Goal: Information Seeking & Learning: Learn about a topic

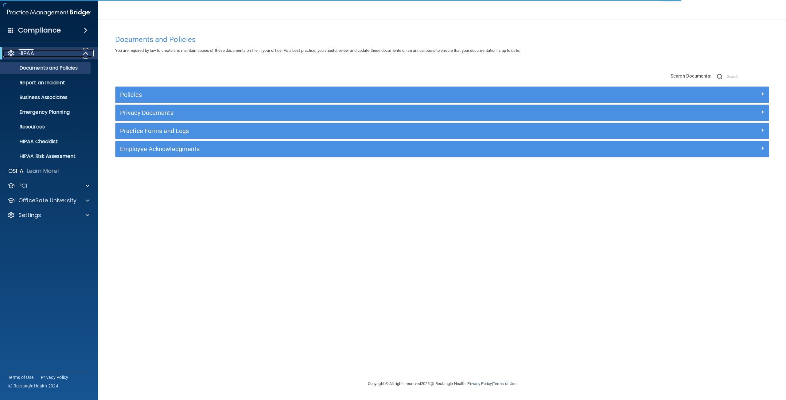
click at [90, 56] on div at bounding box center [86, 53] width 15 height 7
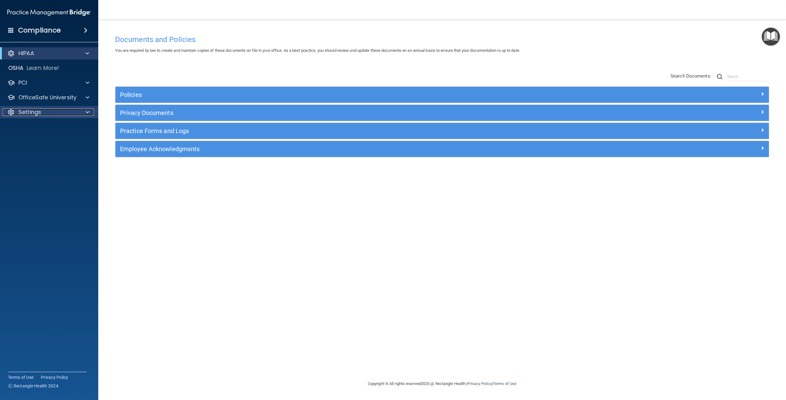
click at [54, 109] on div "Settings" at bounding box center [41, 112] width 76 height 7
click at [38, 168] on p "Sign Out" at bounding box center [46, 171] width 84 height 6
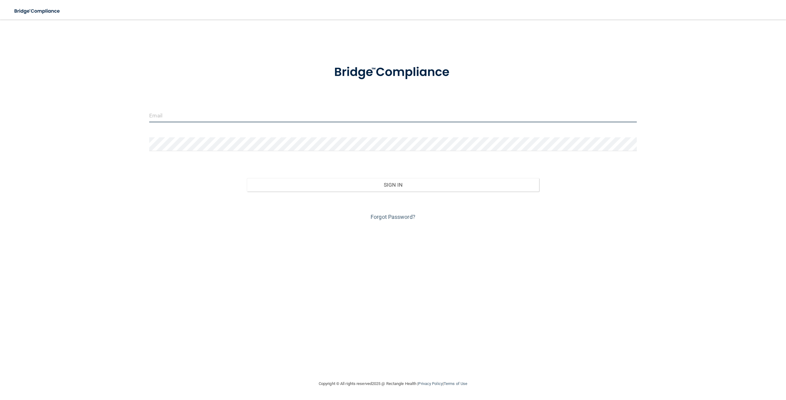
click at [373, 118] on input "email" at bounding box center [392, 116] width 487 height 14
type input "[EMAIL_ADDRESS][DOMAIN_NAME]"
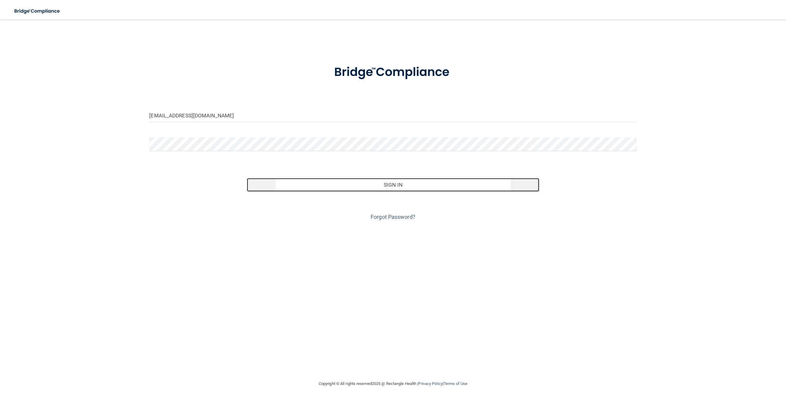
click at [383, 185] on button "Sign In" at bounding box center [393, 185] width 292 height 14
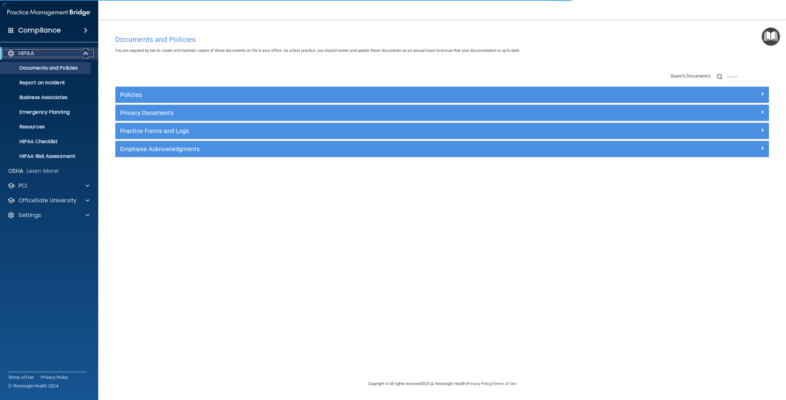
click at [88, 54] on span at bounding box center [86, 53] width 5 height 7
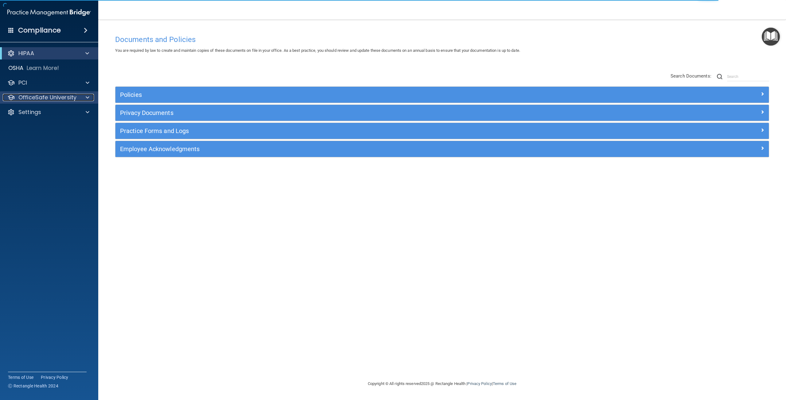
click at [75, 99] on p "OfficeSafe University" at bounding box center [47, 97] width 58 height 7
click at [66, 111] on div "HIPAA Training" at bounding box center [46, 112] width 84 height 6
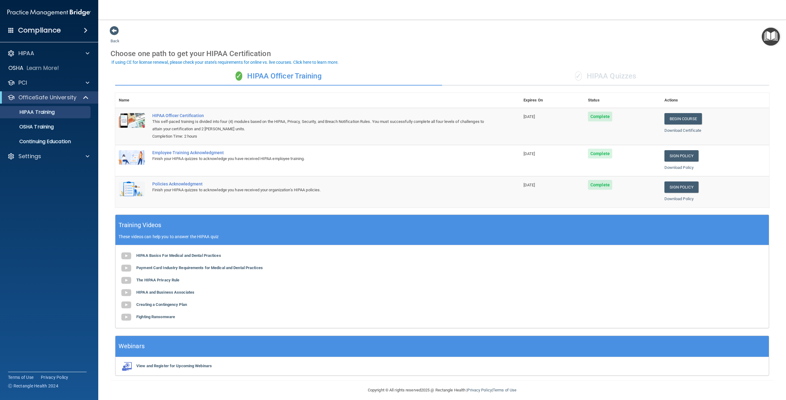
click at [606, 75] on div "✓ HIPAA Quizzes" at bounding box center [605, 76] width 327 height 18
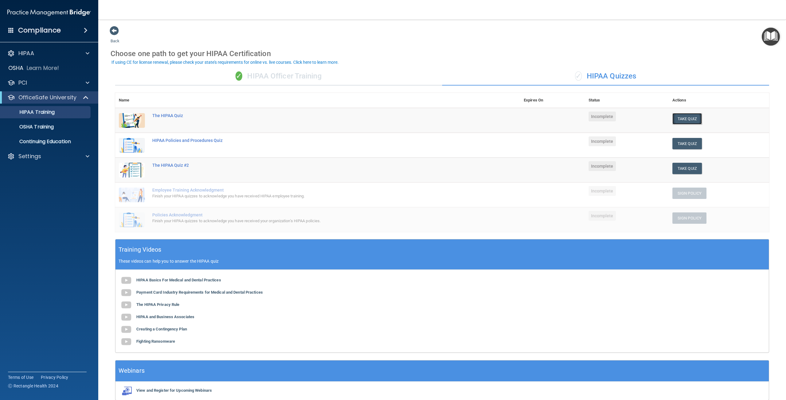
click at [680, 116] on button "Take Quiz" at bounding box center [686, 118] width 29 height 11
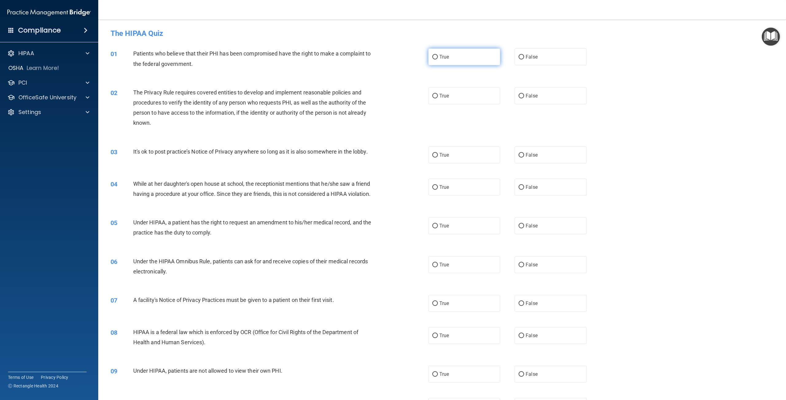
click at [487, 60] on label "True" at bounding box center [464, 56] width 72 height 17
click at [438, 60] on input "True" at bounding box center [435, 57] width 6 height 5
radio input "true"
click at [443, 98] on span "True" at bounding box center [444, 96] width 10 height 6
click at [438, 98] on input "True" at bounding box center [435, 96] width 6 height 5
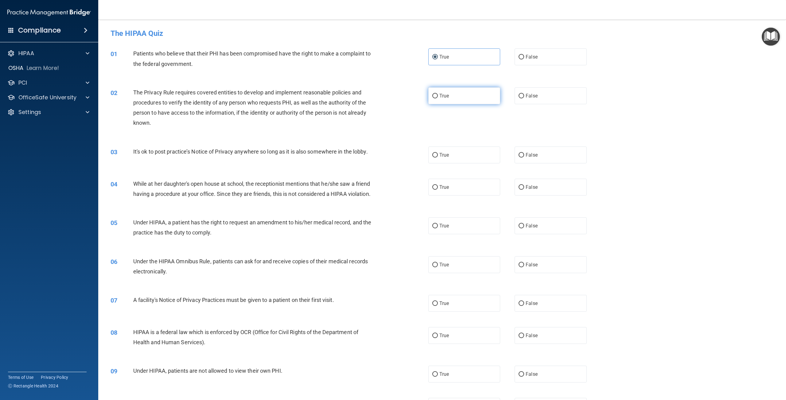
radio input "true"
click at [539, 155] on label "False" at bounding box center [550, 155] width 72 height 17
click at [524, 155] on input "False" at bounding box center [521, 155] width 6 height 5
radio input "true"
click at [528, 191] on label "False" at bounding box center [550, 187] width 72 height 17
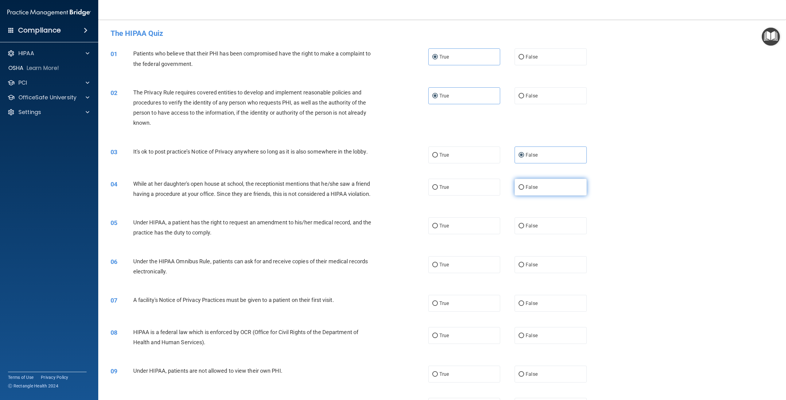
click at [524, 190] on input "False" at bounding box center [521, 187] width 6 height 5
radio input "true"
click at [448, 234] on label "True" at bounding box center [464, 226] width 72 height 17
click at [438, 229] on input "True" at bounding box center [435, 226] width 6 height 5
radio input "true"
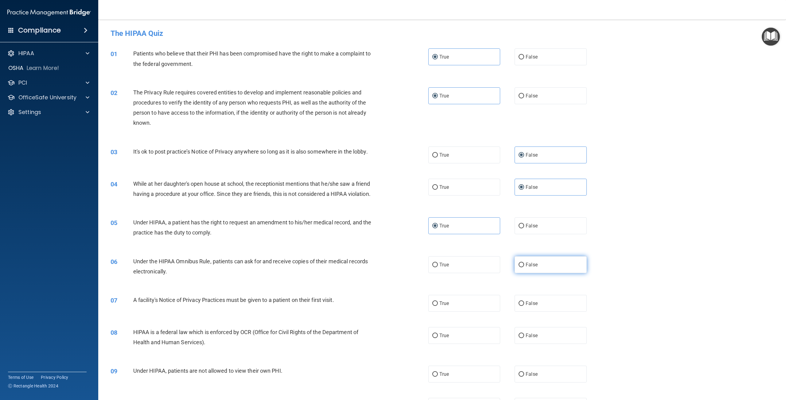
click at [518, 268] on input "False" at bounding box center [521, 265] width 6 height 5
radio input "true"
click at [44, 18] on img at bounding box center [48, 12] width 83 height 12
click at [25, 99] on p "OfficeSafe University" at bounding box center [47, 97] width 58 height 7
click at [39, 114] on p "HIPAA Training" at bounding box center [29, 112] width 51 height 6
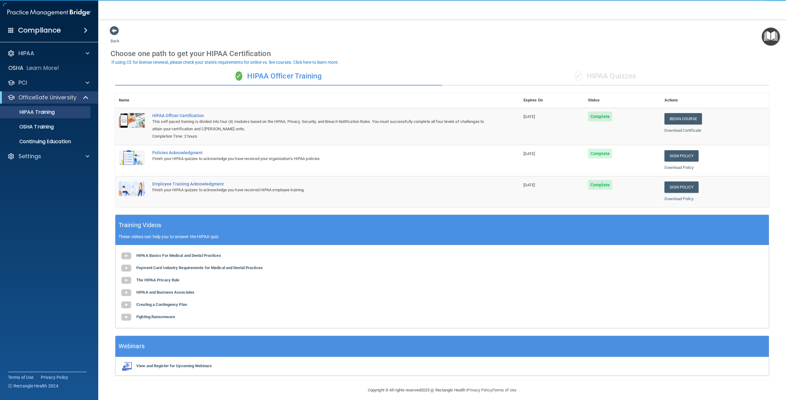
click at [617, 75] on div "✓ HIPAA Quizzes" at bounding box center [605, 76] width 327 height 18
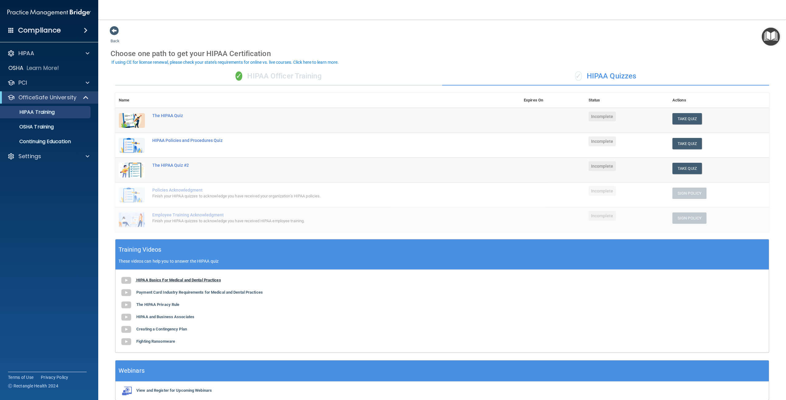
click at [190, 280] on b "HIPAA Basics For Medical and Dental Practices" at bounding box center [178, 280] width 85 height 5
click at [168, 294] on b "Payment Card Industry Requirements for Medical and Dental Practices" at bounding box center [199, 292] width 126 height 5
click at [148, 301] on div "HIPAA Basics For Medical and Dental Practices Payment Card Industry Requirement…" at bounding box center [441, 311] width 653 height 83
click at [152, 303] on b "The HIPAA Privacy Rule" at bounding box center [157, 305] width 43 height 5
click at [144, 318] on b "HIPAA and Business Associates" at bounding box center [165, 317] width 58 height 5
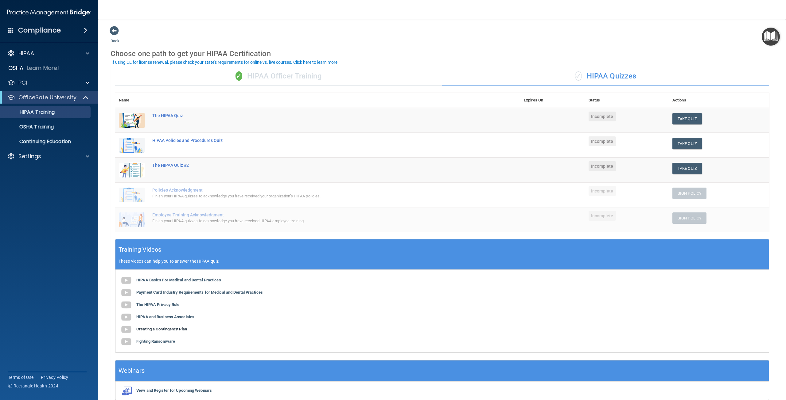
click at [157, 330] on b "Creating a Contingency Plan" at bounding box center [161, 329] width 51 height 5
click at [157, 342] on b "Fighting Ransomware" at bounding box center [155, 341] width 39 height 5
click at [279, 70] on div "✓ HIPAA Officer Training" at bounding box center [278, 76] width 327 height 18
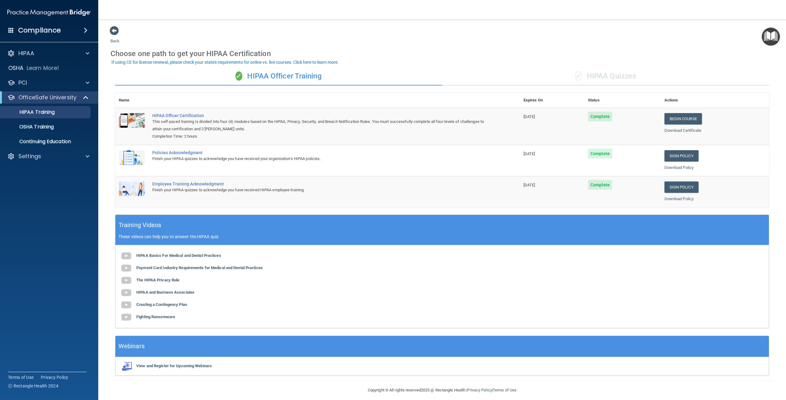
click at [597, 72] on div "✓ HIPAA Quizzes" at bounding box center [605, 76] width 327 height 18
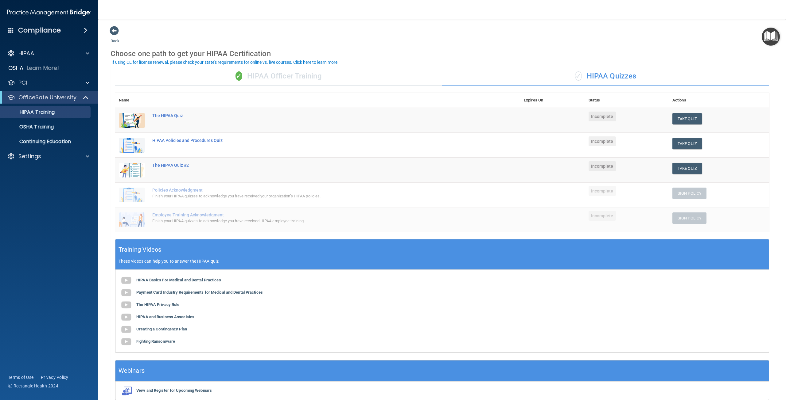
click at [249, 78] on div "✓ HIPAA Officer Training" at bounding box center [278, 76] width 327 height 18
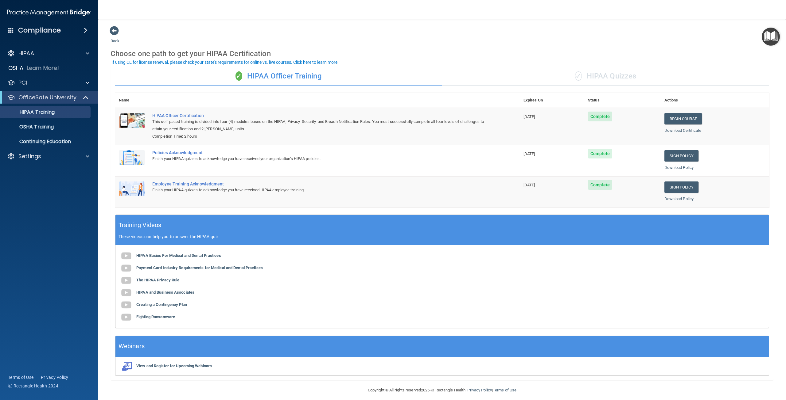
click at [588, 68] on div "✓ HIPAA Quizzes" at bounding box center [605, 76] width 327 height 18
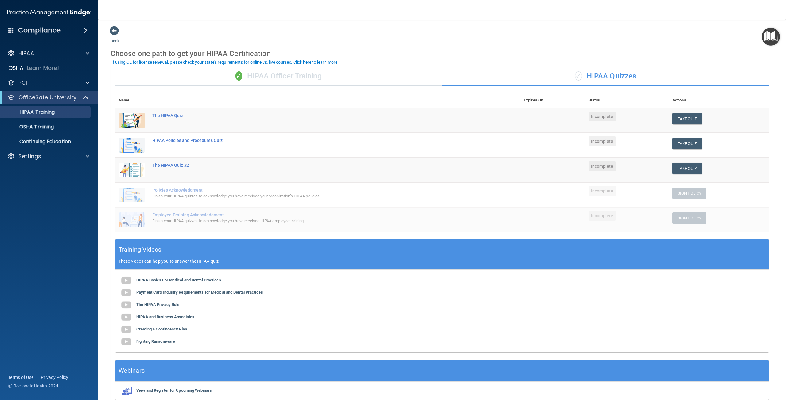
click at [265, 71] on div "✓ HIPAA Officer Training" at bounding box center [278, 76] width 327 height 18
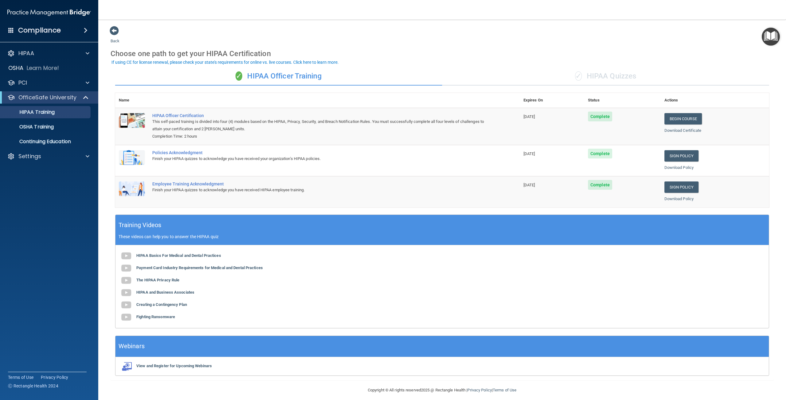
click at [615, 78] on div "✓ HIPAA Quizzes" at bounding box center [605, 76] width 327 height 18
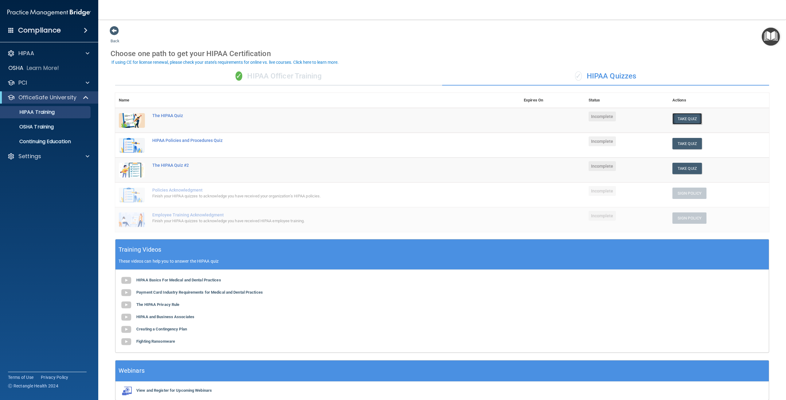
click at [690, 120] on button "Take Quiz" at bounding box center [686, 118] width 29 height 11
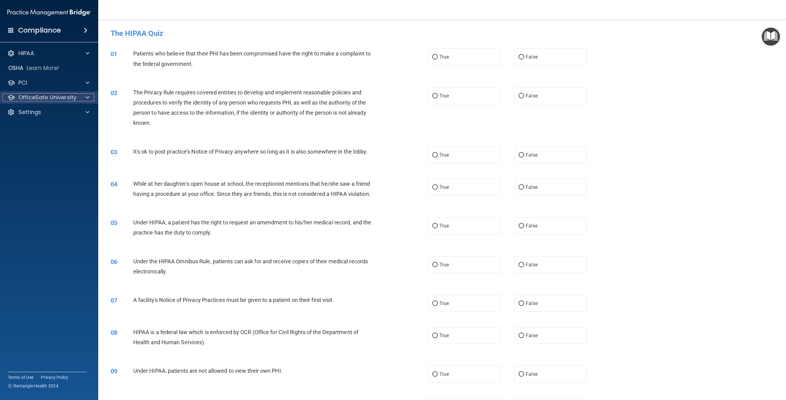
click at [41, 99] on p "OfficeSafe University" at bounding box center [47, 97] width 58 height 7
click at [41, 118] on link "HIPAA Training" at bounding box center [42, 112] width 97 height 12
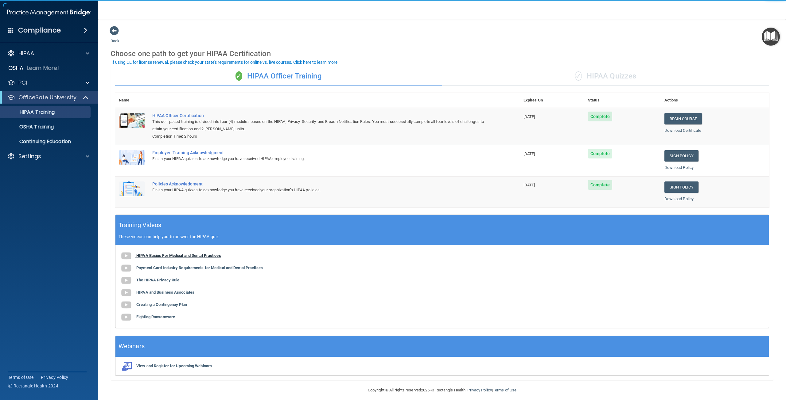
click at [202, 254] on b "HIPAA Basics For Medical and Dental Practices" at bounding box center [178, 255] width 85 height 5
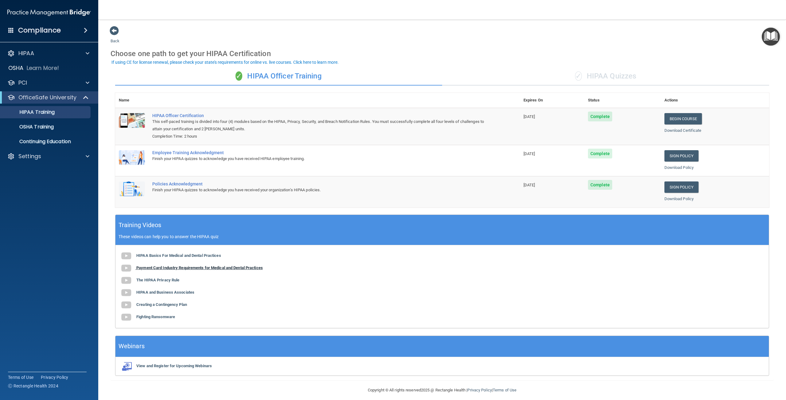
click at [169, 269] on b "Payment Card Industry Requirements for Medical and Dental Practices" at bounding box center [199, 268] width 126 height 5
click at [145, 280] on b "The HIPAA Privacy Rule" at bounding box center [157, 280] width 43 height 5
click at [175, 294] on b "HIPAA and Business Associates" at bounding box center [165, 292] width 58 height 5
click at [152, 307] on b "Creating a Contingency Plan" at bounding box center [161, 305] width 51 height 5
click at [163, 318] on b "Fighting Ransomware" at bounding box center [155, 317] width 39 height 5
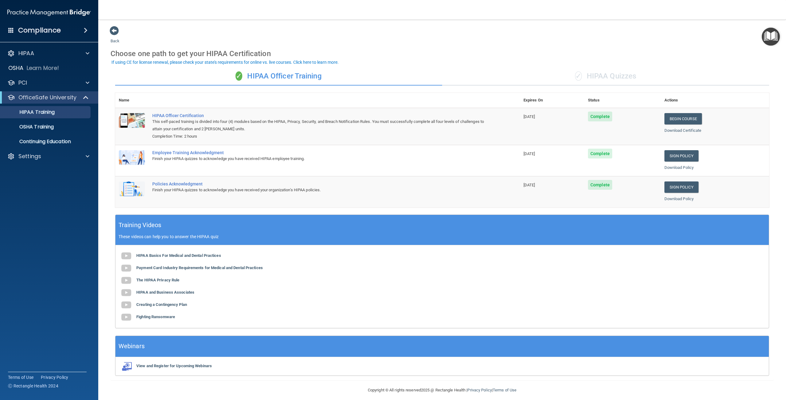
click at [596, 68] on div "✓ HIPAA Quizzes" at bounding box center [605, 76] width 327 height 18
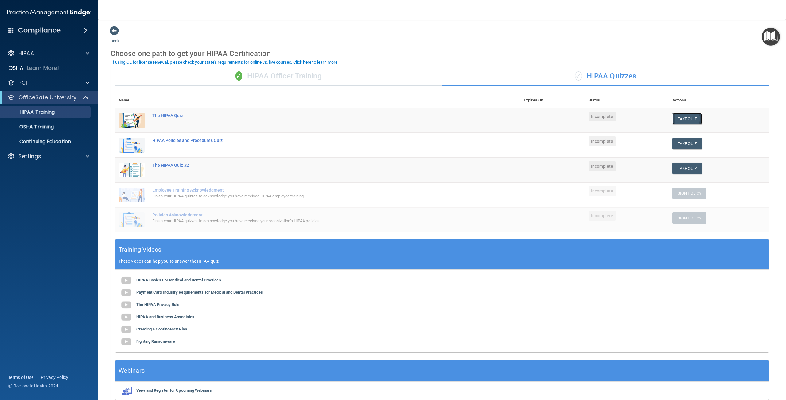
click at [676, 118] on button "Take Quiz" at bounding box center [686, 118] width 29 height 11
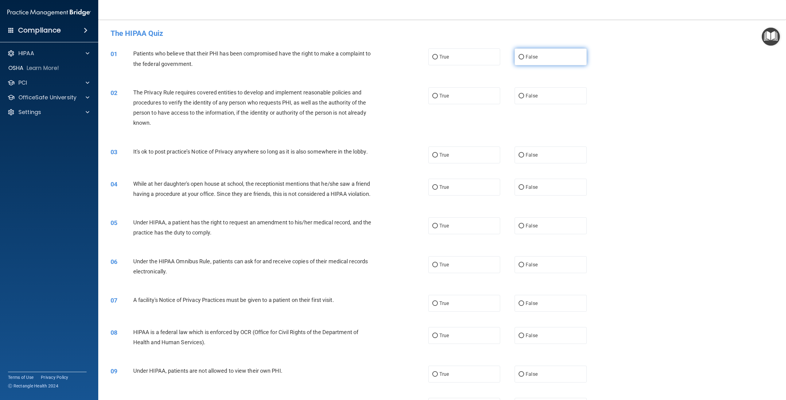
click at [523, 62] on label "False" at bounding box center [550, 56] width 72 height 17
click at [523, 60] on input "False" at bounding box center [521, 57] width 6 height 5
radio input "true"
click at [452, 61] on label "True" at bounding box center [464, 56] width 72 height 17
click at [438, 60] on input "True" at bounding box center [435, 57] width 6 height 5
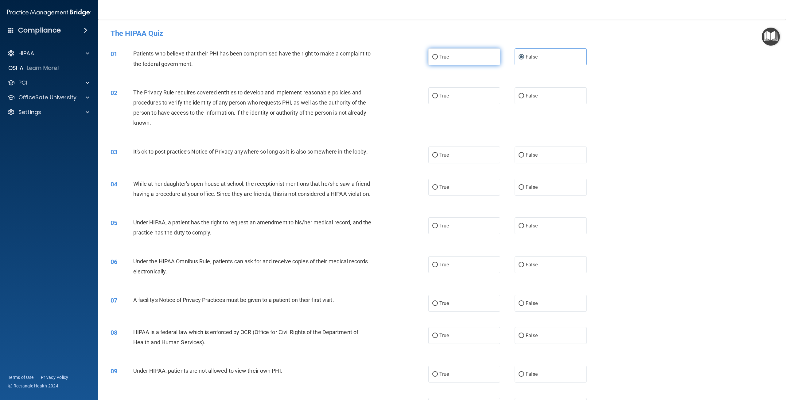
radio input "true"
click at [535, 61] on label "False" at bounding box center [550, 56] width 72 height 17
click at [524, 60] on input "False" at bounding box center [521, 57] width 6 height 5
radio input "true"
radio input "false"
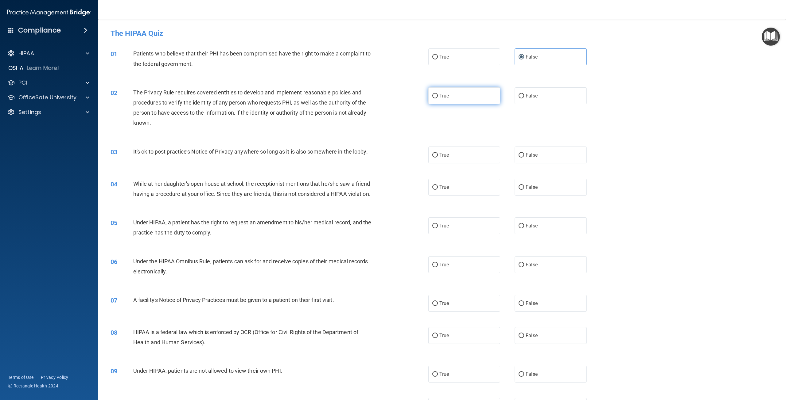
click at [455, 95] on label "True" at bounding box center [464, 95] width 72 height 17
click at [438, 95] on input "True" at bounding box center [435, 96] width 6 height 5
radio input "true"
click at [529, 156] on span "False" at bounding box center [531, 155] width 12 height 6
click at [524, 156] on input "False" at bounding box center [521, 155] width 6 height 5
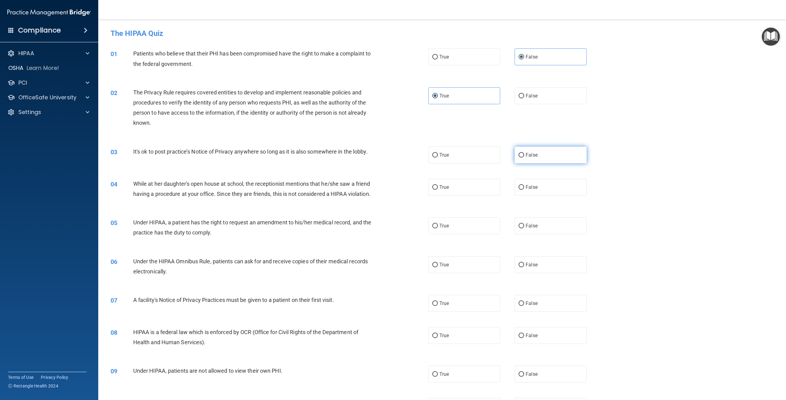
radio input "true"
click at [527, 186] on span "False" at bounding box center [531, 187] width 12 height 6
click at [524, 186] on input "False" at bounding box center [521, 187] width 6 height 5
radio input "true"
click at [456, 234] on label "True" at bounding box center [464, 226] width 72 height 17
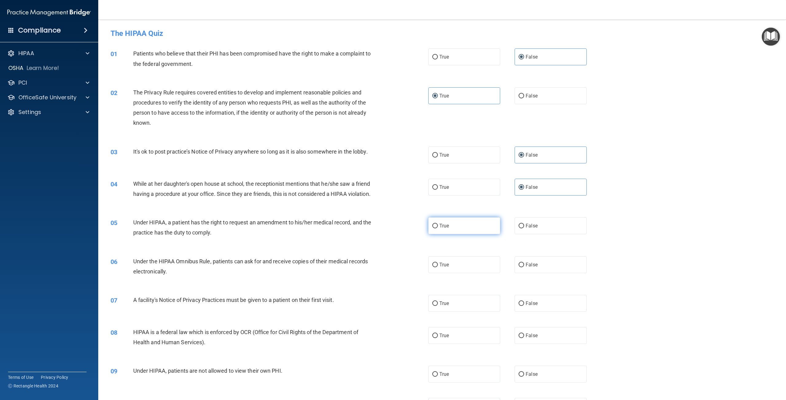
click at [438, 229] on input "True" at bounding box center [435, 226] width 6 height 5
radio input "true"
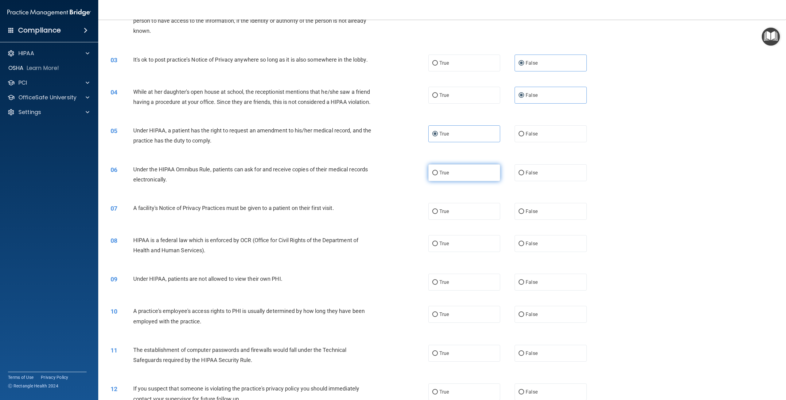
click at [462, 181] on label "True" at bounding box center [464, 172] width 72 height 17
click at [438, 176] on input "True" at bounding box center [435, 173] width 6 height 5
radio input "true"
click at [458, 220] on label "True" at bounding box center [464, 211] width 72 height 17
click at [438, 214] on input "True" at bounding box center [435, 212] width 6 height 5
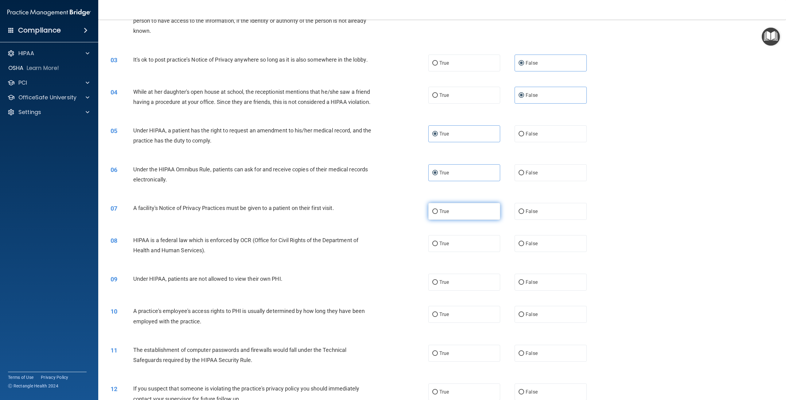
radio input "true"
click at [463, 252] on label "True" at bounding box center [464, 243] width 72 height 17
click at [438, 246] on input "True" at bounding box center [435, 244] width 6 height 5
radio input "true"
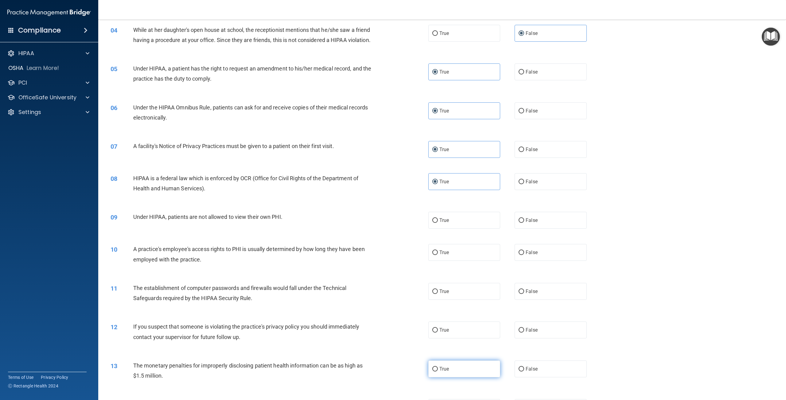
scroll to position [276, 0]
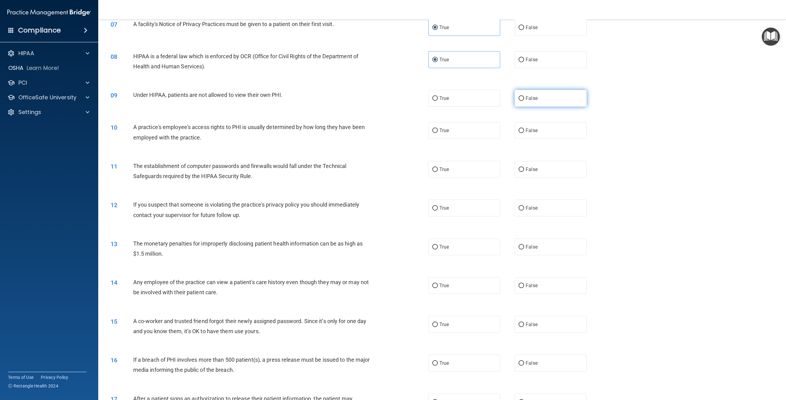
click at [527, 101] on span "False" at bounding box center [531, 98] width 12 height 6
click at [524, 101] on input "False" at bounding box center [521, 98] width 6 height 5
radio input "true"
click at [518, 133] on input "False" at bounding box center [521, 131] width 6 height 5
radio input "true"
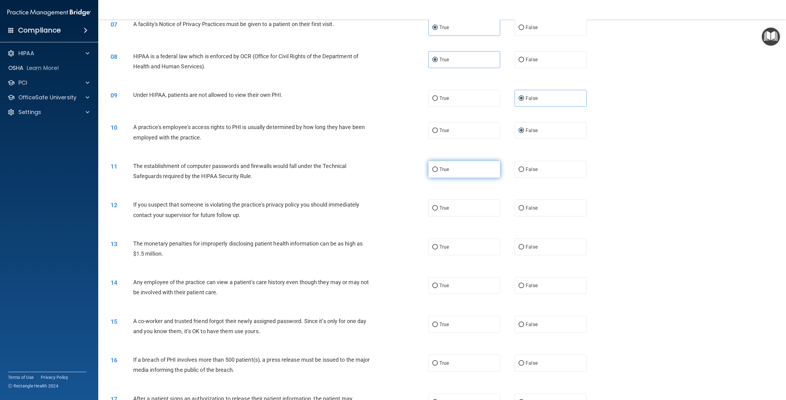
click at [476, 173] on label "True" at bounding box center [464, 169] width 72 height 17
click at [438, 172] on input "True" at bounding box center [435, 170] width 6 height 5
radio input "true"
click at [476, 217] on label "True" at bounding box center [464, 208] width 72 height 17
click at [438, 211] on input "True" at bounding box center [435, 208] width 6 height 5
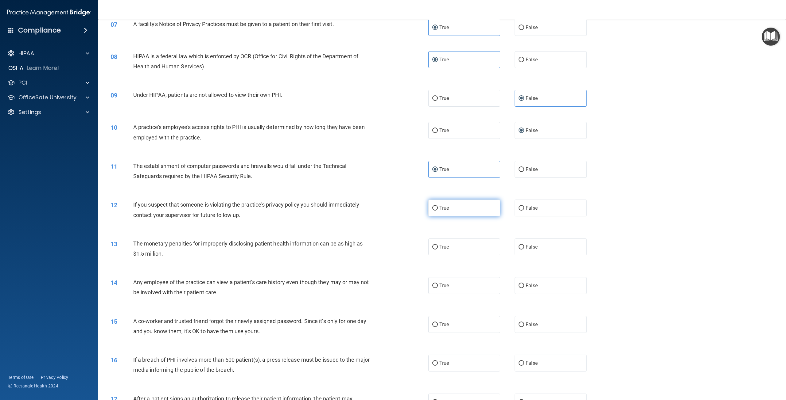
radio input "true"
click at [465, 255] on label "True" at bounding box center [464, 247] width 72 height 17
click at [438, 250] on input "True" at bounding box center [435, 247] width 6 height 5
radio input "true"
click at [549, 294] on label "False" at bounding box center [550, 285] width 72 height 17
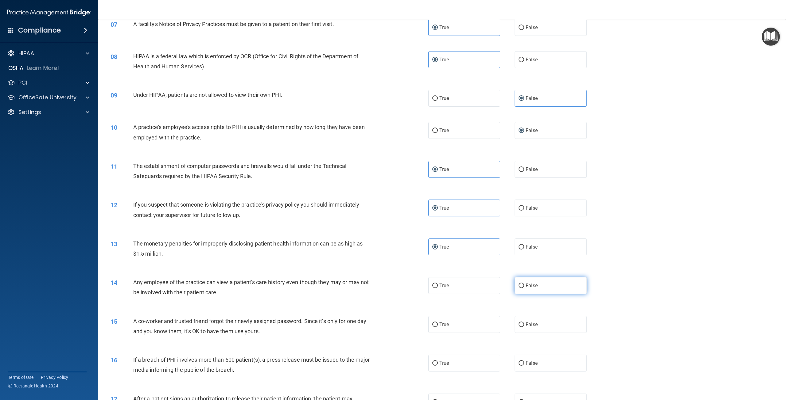
click at [524, 288] on input "False" at bounding box center [521, 286] width 6 height 5
radio input "true"
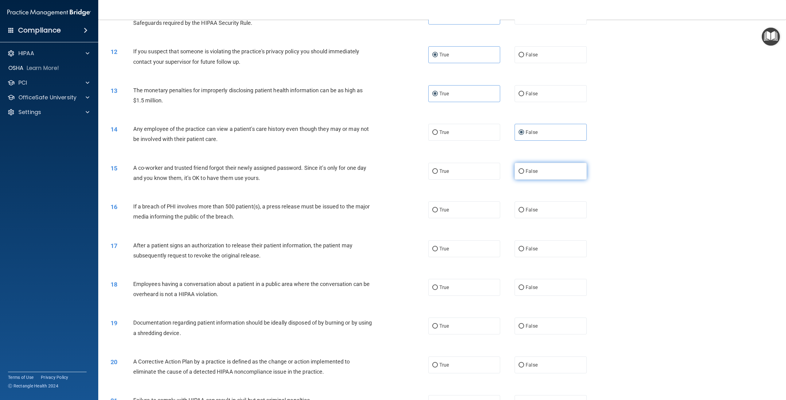
click at [529, 180] on label "False" at bounding box center [550, 171] width 72 height 17
click at [524, 174] on input "False" at bounding box center [521, 171] width 6 height 5
radio input "true"
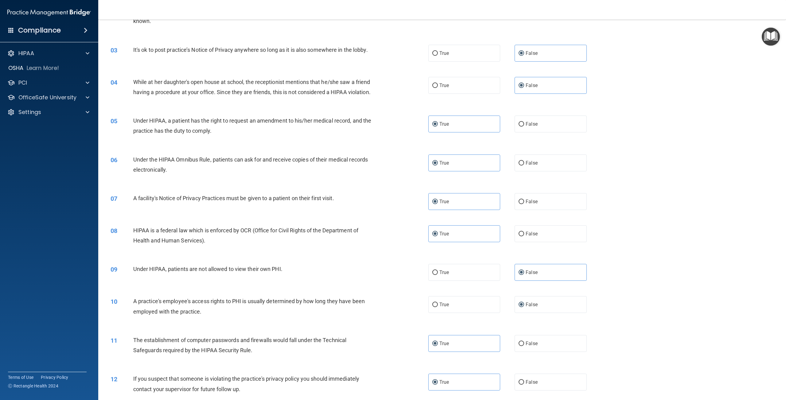
scroll to position [92, 0]
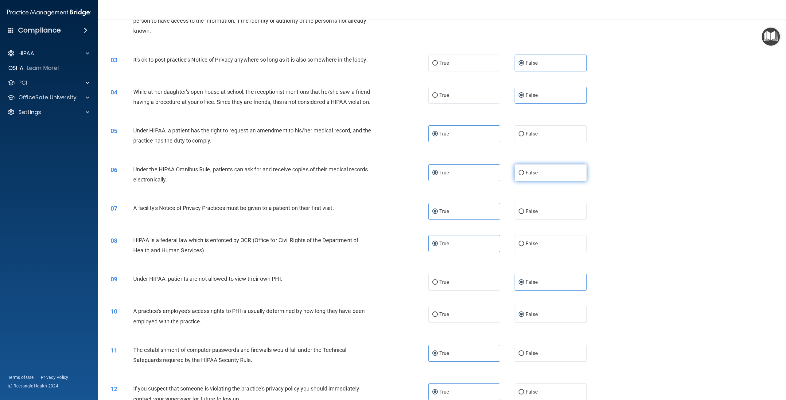
click at [535, 181] on label "False" at bounding box center [550, 172] width 72 height 17
click at [524, 176] on input "False" at bounding box center [521, 173] width 6 height 5
radio input "true"
radio input "false"
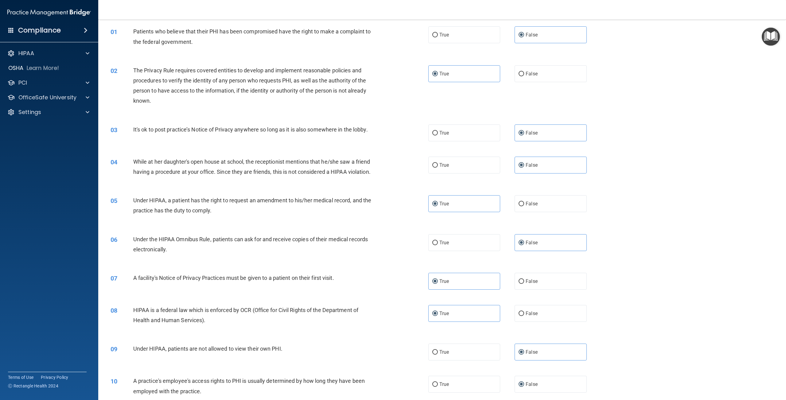
scroll to position [0, 0]
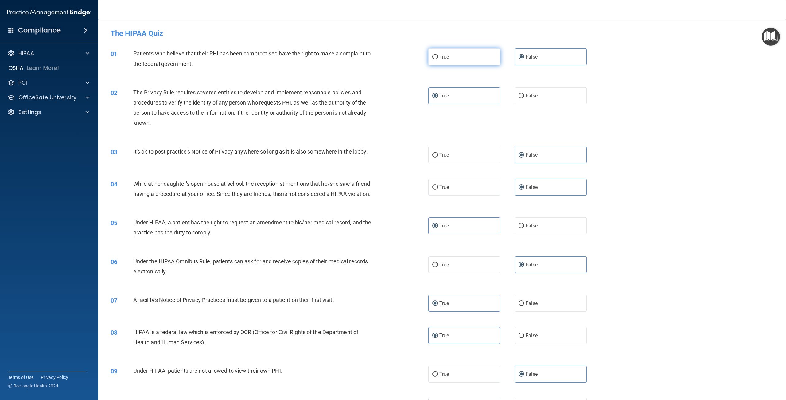
click at [482, 59] on label "True" at bounding box center [464, 56] width 72 height 17
click at [438, 59] on input "True" at bounding box center [435, 57] width 6 height 5
radio input "true"
radio input "false"
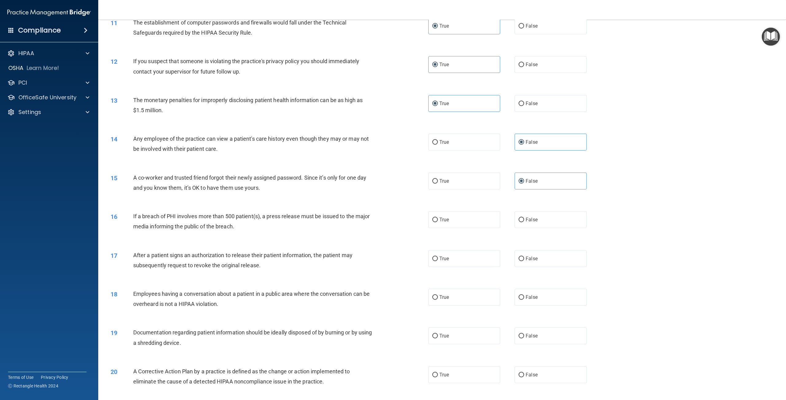
scroll to position [430, 0]
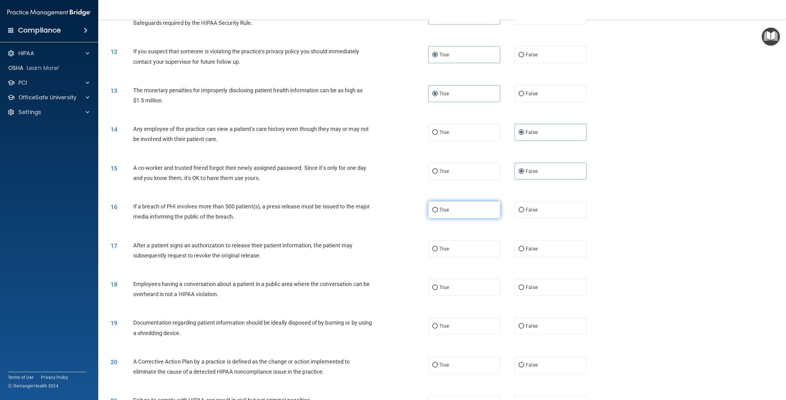
click at [457, 218] on label "True" at bounding box center [464, 210] width 72 height 17
click at [438, 213] on input "True" at bounding box center [435, 210] width 6 height 5
radio input "true"
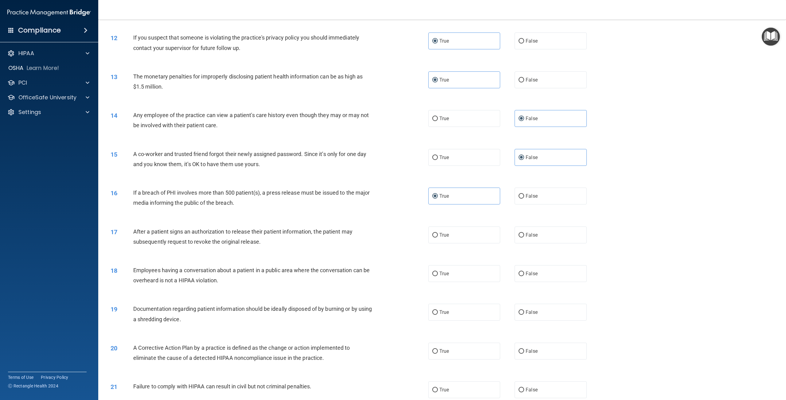
scroll to position [522, 0]
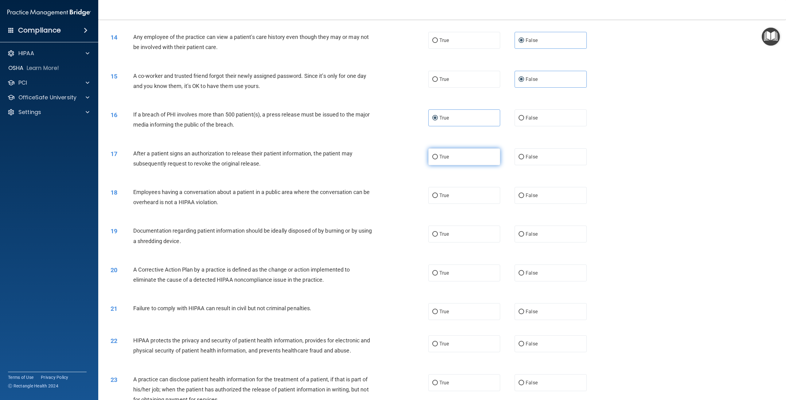
click at [496, 165] on label "True" at bounding box center [464, 157] width 72 height 17
click at [438, 160] on input "True" at bounding box center [435, 157] width 6 height 5
radio input "true"
click at [519, 198] on input "False" at bounding box center [521, 196] width 6 height 5
radio input "true"
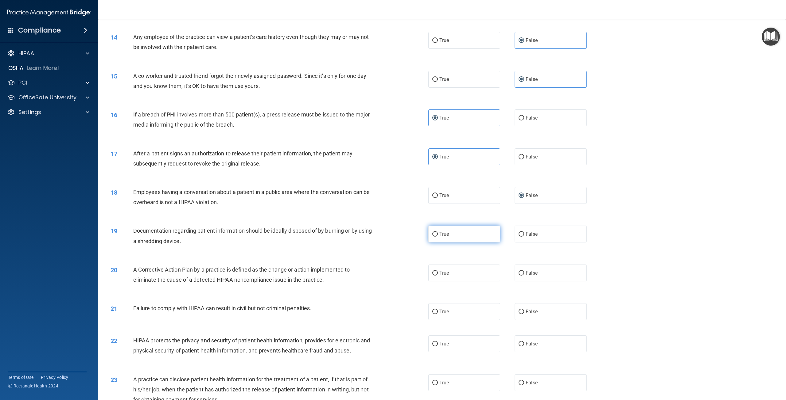
click at [456, 243] on label "True" at bounding box center [464, 234] width 72 height 17
click at [438, 237] on input "True" at bounding box center [435, 234] width 6 height 5
radio input "true"
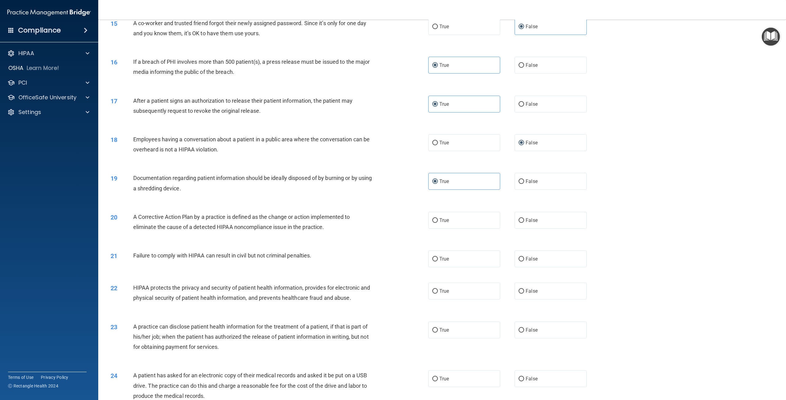
scroll to position [614, 0]
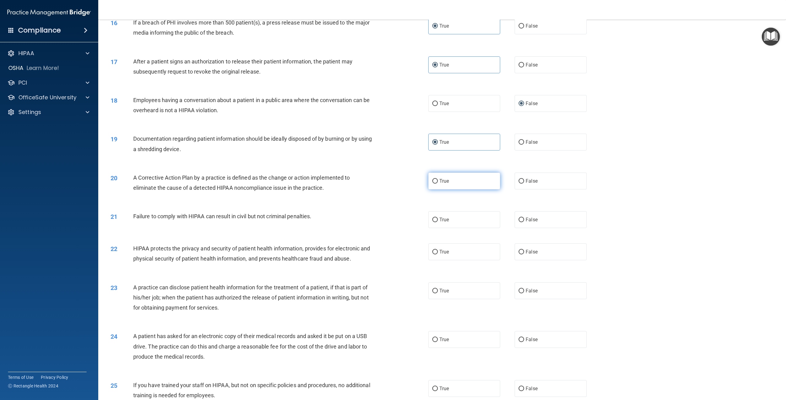
click at [450, 190] on label "True" at bounding box center [464, 181] width 72 height 17
click at [438, 184] on input "True" at bounding box center [435, 181] width 6 height 5
radio input "true"
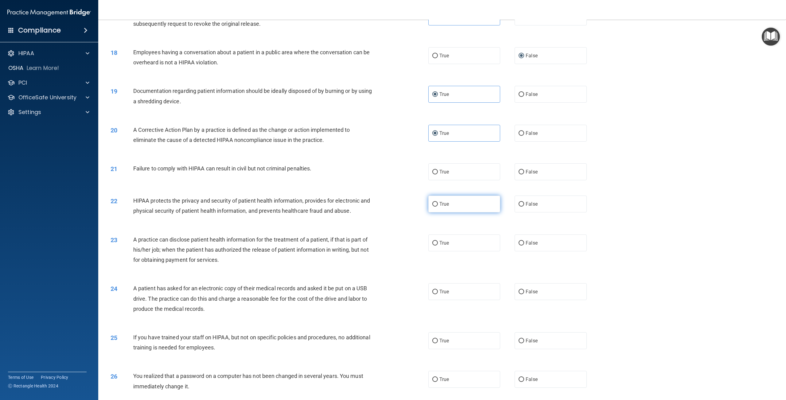
scroll to position [706, 0]
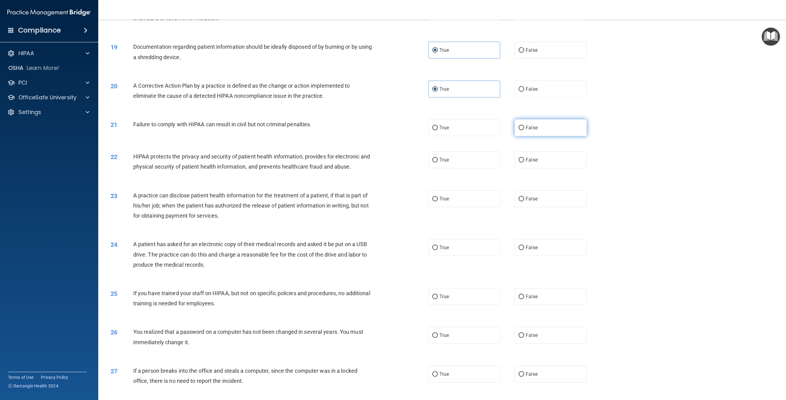
click at [531, 136] on label "False" at bounding box center [550, 127] width 72 height 17
click at [524, 130] on input "False" at bounding box center [521, 128] width 6 height 5
radio input "true"
click at [449, 168] on label "True" at bounding box center [464, 160] width 72 height 17
click at [438, 163] on input "True" at bounding box center [435, 160] width 6 height 5
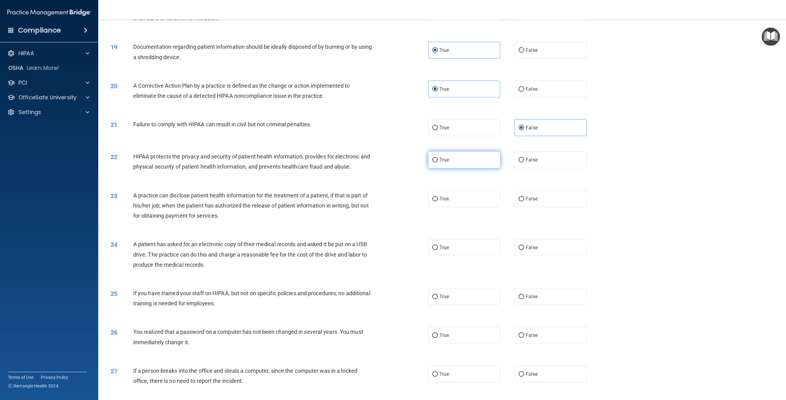
radio input "true"
click at [532, 207] on label "False" at bounding box center [550, 199] width 72 height 17
click at [524, 202] on input "False" at bounding box center [521, 199] width 6 height 5
radio input "true"
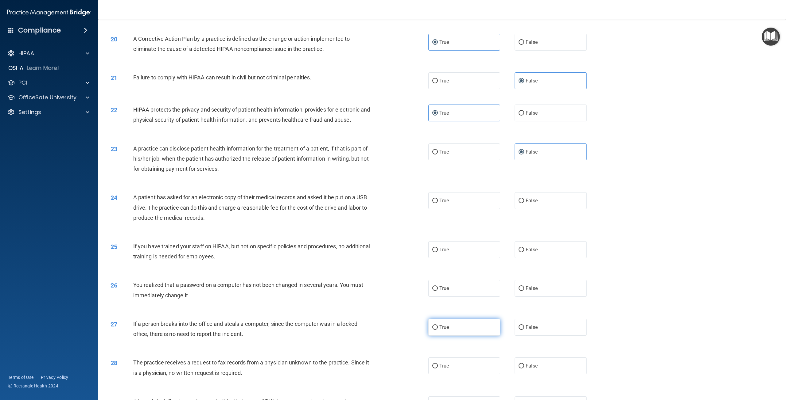
scroll to position [685, 0]
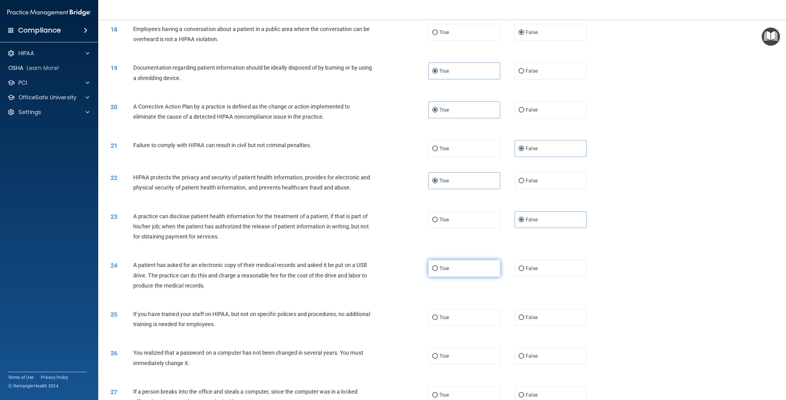
click at [448, 277] on label "True" at bounding box center [464, 268] width 72 height 17
click at [438, 271] on input "True" at bounding box center [435, 269] width 6 height 5
radio input "true"
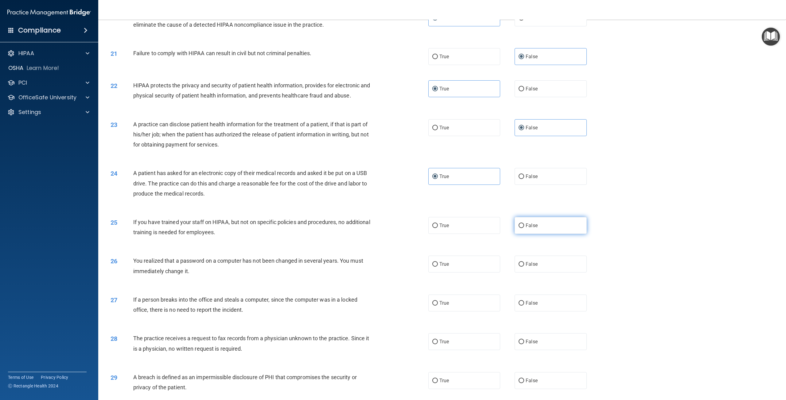
click at [547, 234] on label "False" at bounding box center [550, 225] width 72 height 17
click at [524, 228] on input "False" at bounding box center [521, 226] width 6 height 5
radio input "true"
click at [455, 271] on label "True" at bounding box center [464, 264] width 72 height 17
click at [438, 267] on input "True" at bounding box center [435, 264] width 6 height 5
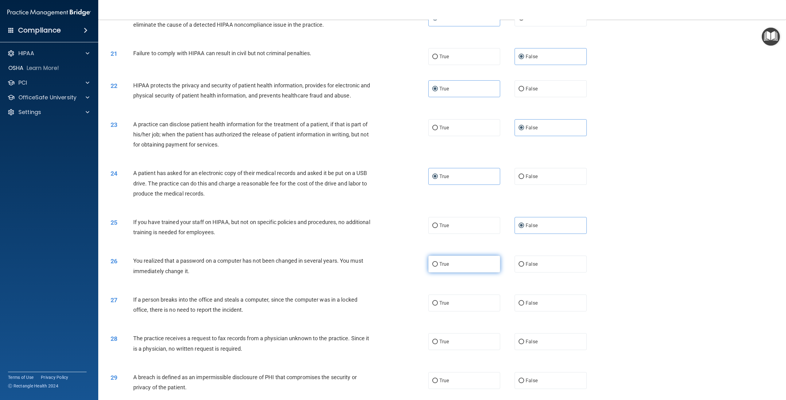
radio input "true"
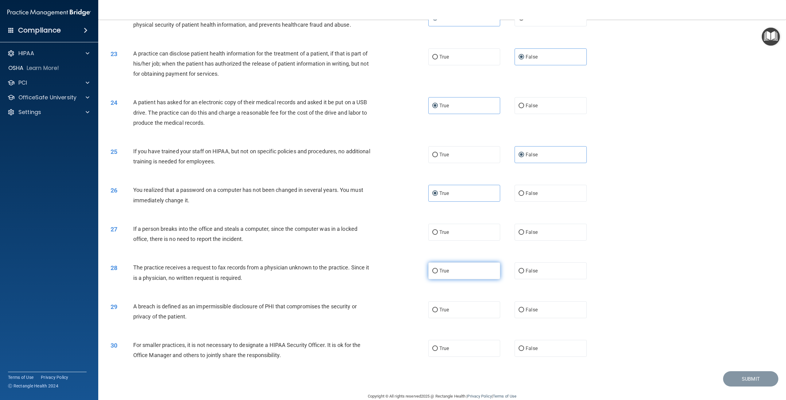
scroll to position [869, 0]
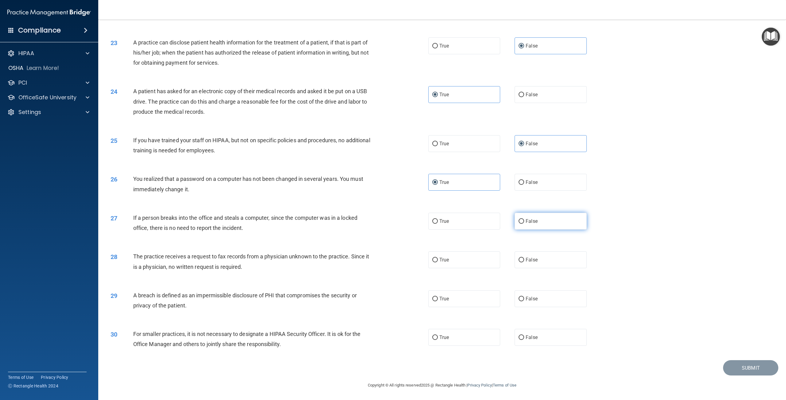
click at [525, 219] on span "False" at bounding box center [531, 221] width 12 height 6
click at [524, 219] on input "False" at bounding box center [521, 221] width 6 height 5
radio input "true"
click at [536, 260] on label "False" at bounding box center [550, 260] width 72 height 17
click at [524, 260] on input "False" at bounding box center [521, 260] width 6 height 5
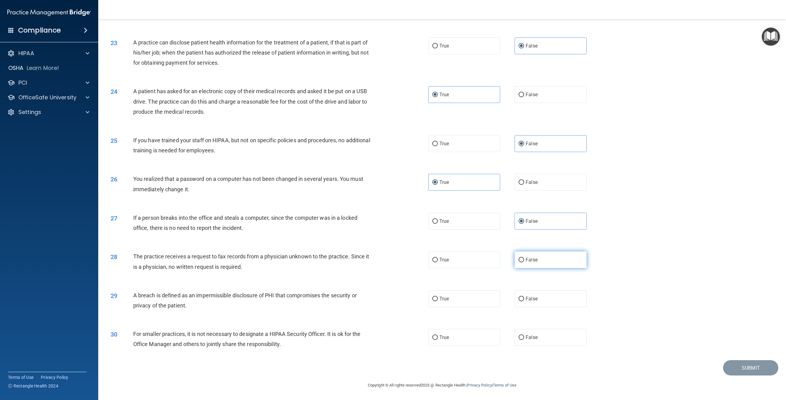
radio input "true"
click at [450, 297] on label "True" at bounding box center [464, 299] width 72 height 17
click at [438, 297] on input "True" at bounding box center [435, 299] width 6 height 5
radio input "true"
click at [533, 336] on span "False" at bounding box center [531, 338] width 12 height 6
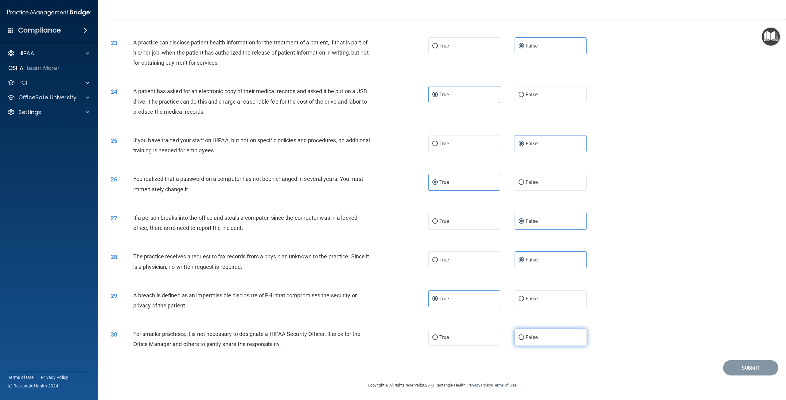
click at [524, 336] on input "False" at bounding box center [521, 338] width 6 height 5
radio input "true"
click at [64, 99] on p "OfficeSafe University" at bounding box center [47, 97] width 58 height 7
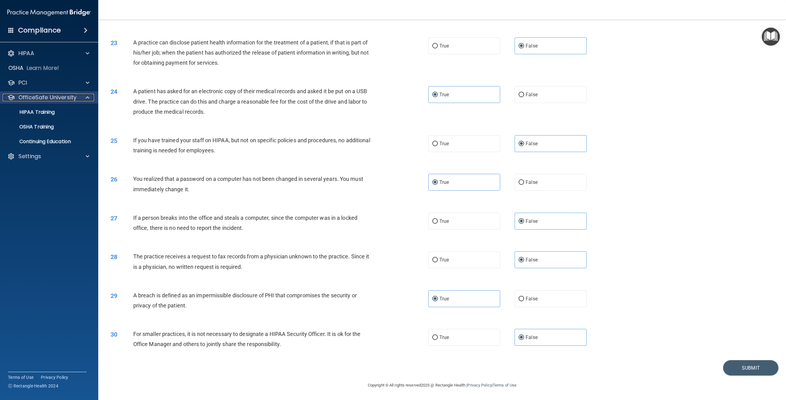
click at [39, 97] on p "OfficeSafe University" at bounding box center [47, 97] width 58 height 7
click at [51, 94] on p "OfficeSafe University" at bounding box center [47, 97] width 58 height 7
click at [45, 110] on p "HIPAA Training" at bounding box center [29, 112] width 51 height 6
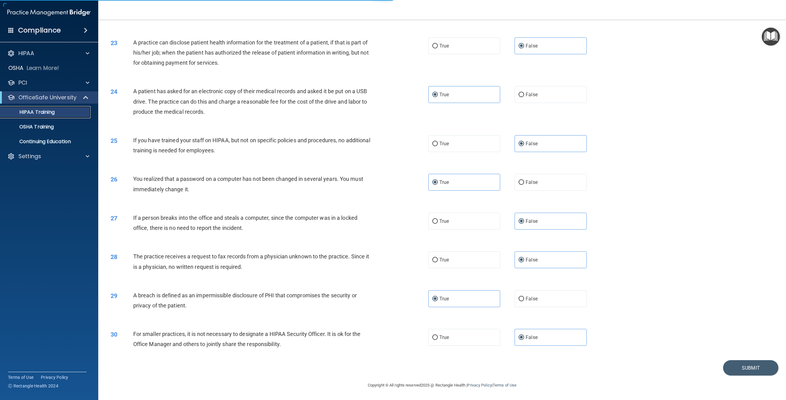
scroll to position [4, 0]
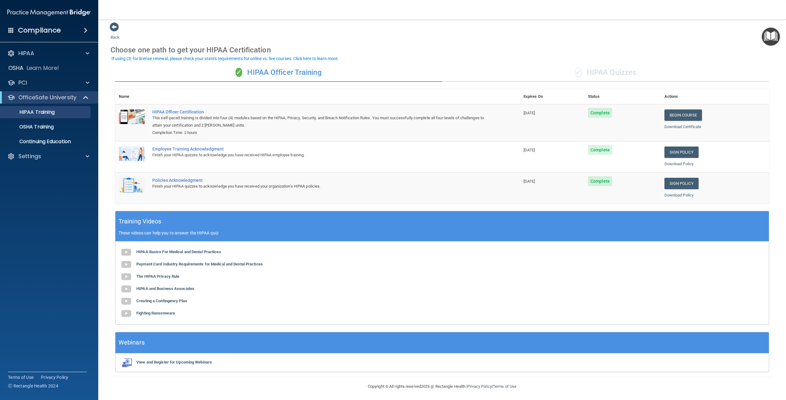
click at [606, 74] on div "✓ HIPAA Quizzes" at bounding box center [605, 73] width 327 height 18
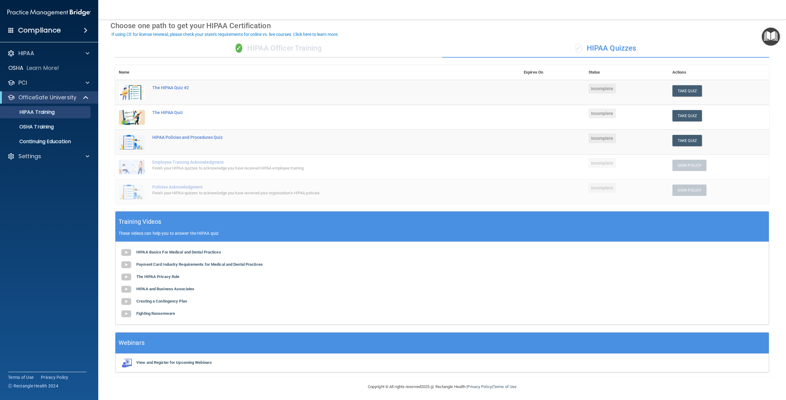
click at [295, 45] on div "✓ HIPAA Officer Training" at bounding box center [278, 48] width 327 height 18
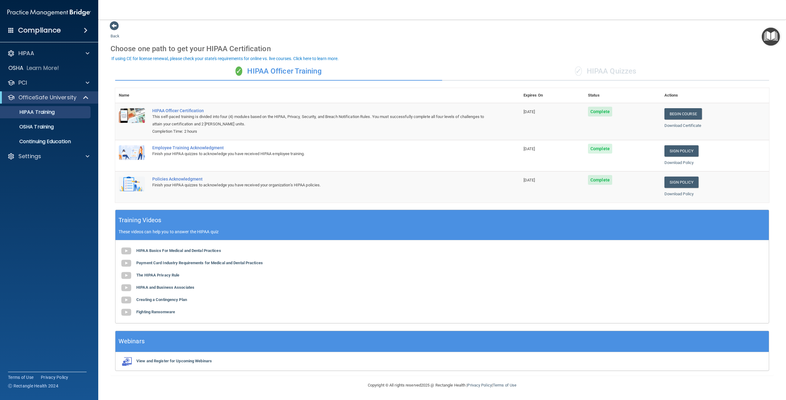
scroll to position [4, 0]
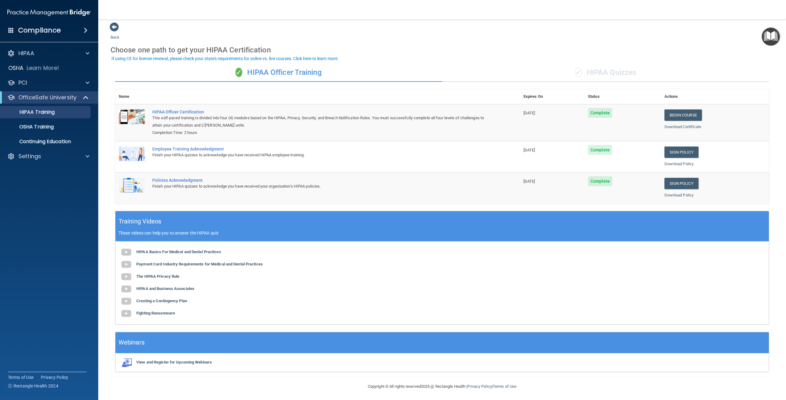
click at [612, 73] on div "✓ HIPAA Quizzes" at bounding box center [605, 73] width 327 height 18
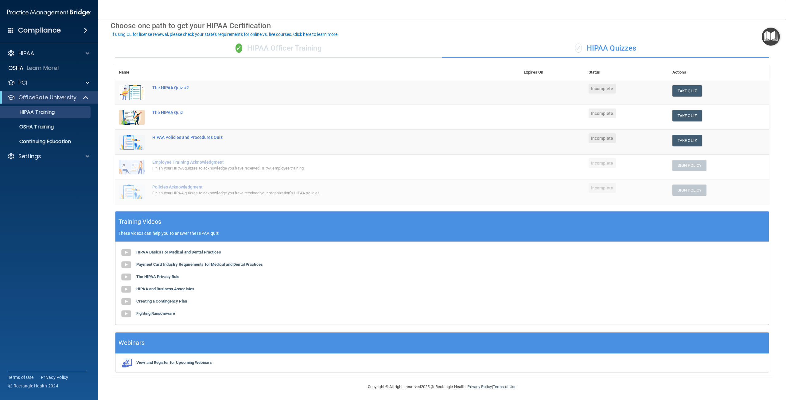
click at [270, 46] on div "✓ HIPAA Officer Training" at bounding box center [278, 48] width 327 height 18
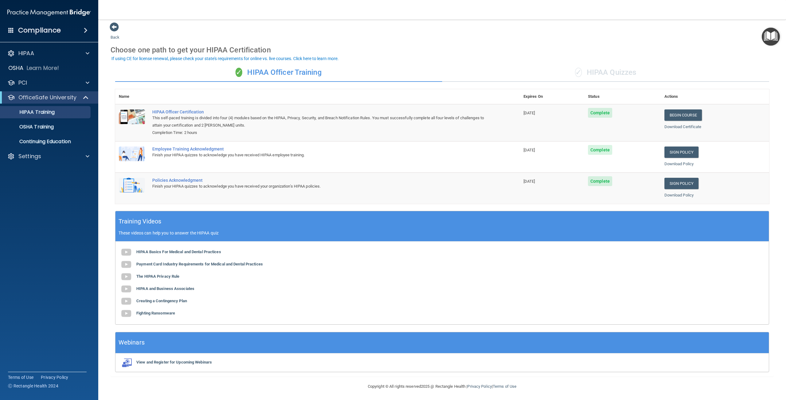
click at [607, 68] on div "✓ HIPAA Quizzes" at bounding box center [605, 73] width 327 height 18
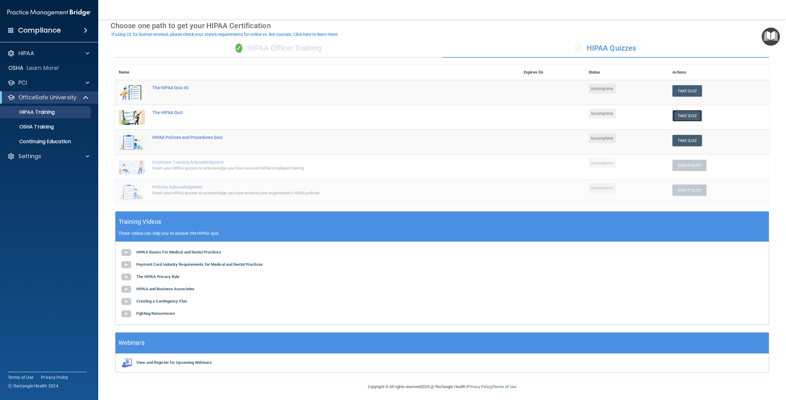
click at [679, 118] on button "Take Quiz" at bounding box center [686, 115] width 29 height 11
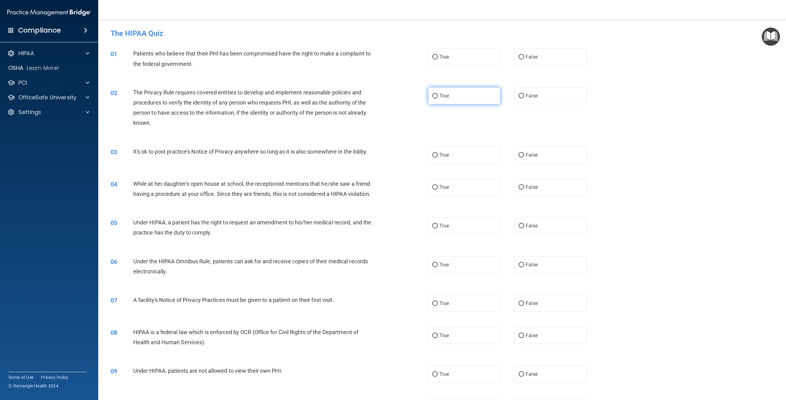
click at [441, 102] on label "True" at bounding box center [464, 95] width 72 height 17
click at [438, 99] on input "True" at bounding box center [435, 96] width 6 height 5
radio input "true"
click at [553, 159] on label "False" at bounding box center [550, 155] width 72 height 17
click at [524, 158] on input "False" at bounding box center [521, 155] width 6 height 5
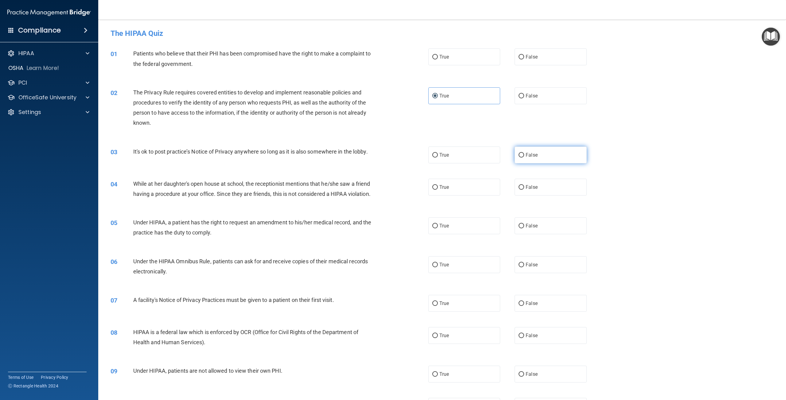
radio input "true"
click at [535, 189] on label "False" at bounding box center [550, 187] width 72 height 17
click at [524, 189] on input "False" at bounding box center [521, 187] width 6 height 5
radio input "true"
click at [469, 234] on label "True" at bounding box center [464, 226] width 72 height 17
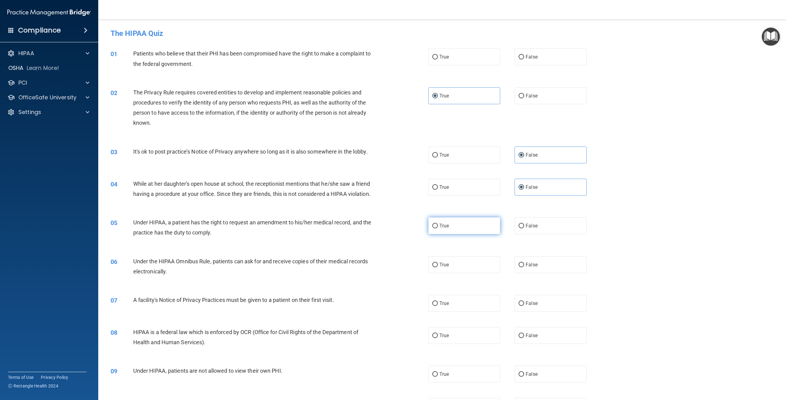
click at [438, 229] on input "True" at bounding box center [435, 226] width 6 height 5
radio input "true"
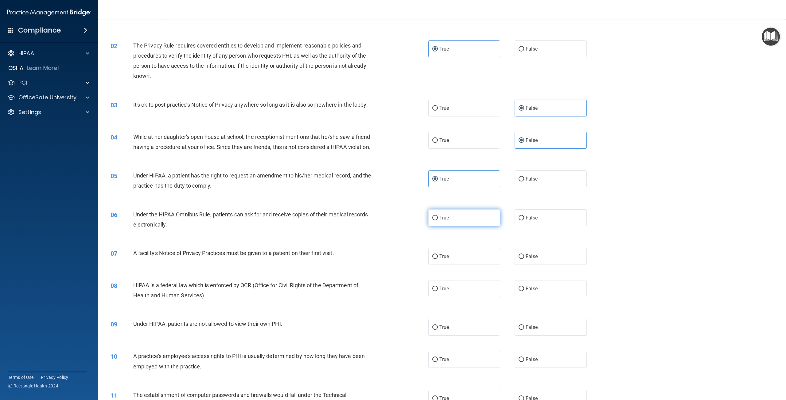
scroll to position [184, 0]
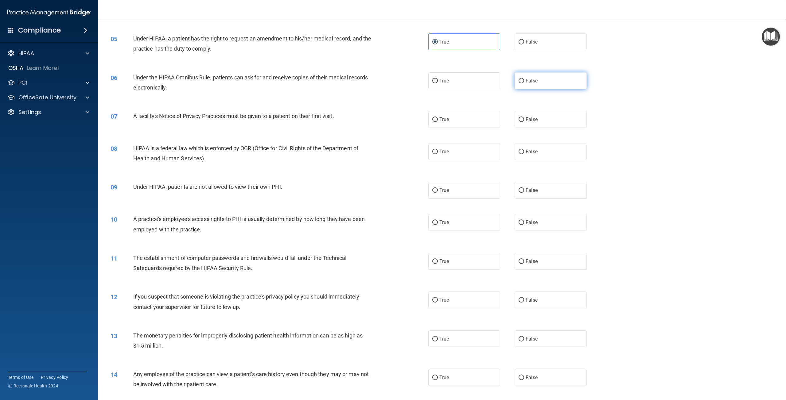
click at [530, 84] on span "False" at bounding box center [531, 81] width 12 height 6
click at [524, 83] on input "False" at bounding box center [521, 81] width 6 height 5
radio input "true"
click at [462, 128] on label "True" at bounding box center [464, 119] width 72 height 17
click at [438, 122] on input "True" at bounding box center [435, 120] width 6 height 5
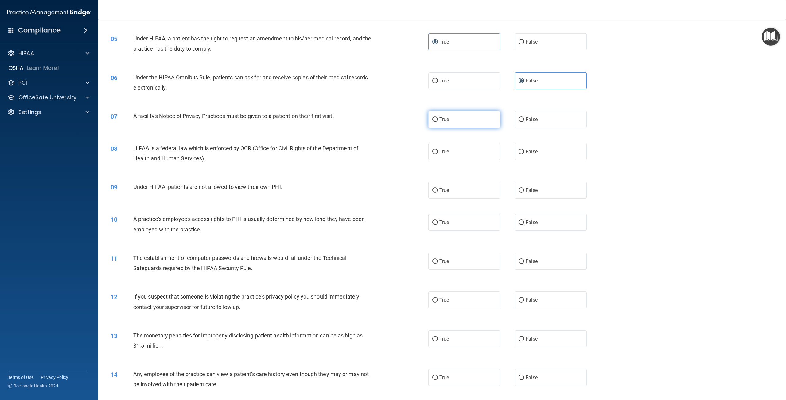
radio input "true"
click at [455, 160] on label "True" at bounding box center [464, 151] width 72 height 17
click at [438, 154] on input "True" at bounding box center [435, 152] width 6 height 5
radio input "true"
click at [531, 193] on span "False" at bounding box center [531, 190] width 12 height 6
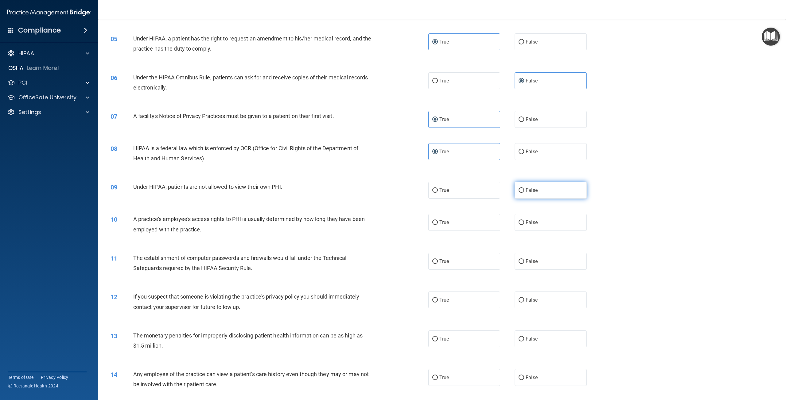
click at [524, 193] on input "False" at bounding box center [521, 190] width 6 height 5
radio input "true"
click at [546, 231] on label "False" at bounding box center [550, 222] width 72 height 17
click at [524, 225] on input "False" at bounding box center [521, 223] width 6 height 5
radio input "true"
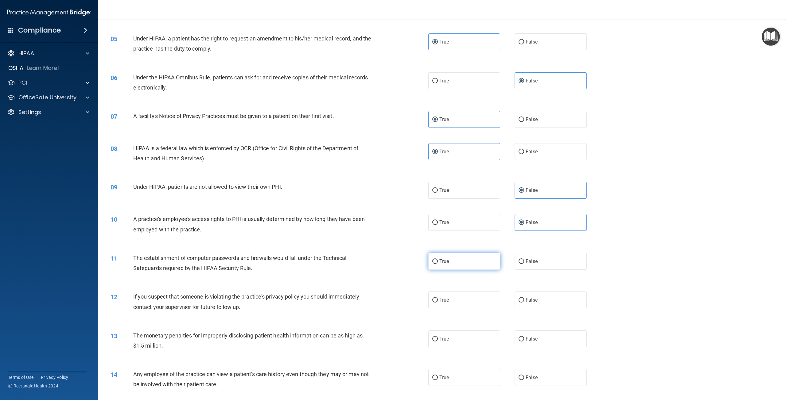
click at [447, 270] on label "True" at bounding box center [464, 261] width 72 height 17
click at [438, 264] on input "True" at bounding box center [435, 262] width 6 height 5
radio input "true"
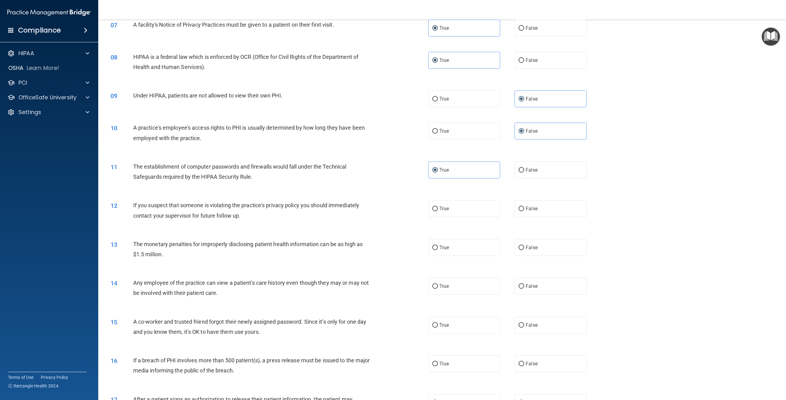
scroll to position [276, 0]
click at [482, 217] on label "True" at bounding box center [464, 208] width 72 height 17
click at [438, 211] on input "True" at bounding box center [435, 208] width 6 height 5
radio input "true"
click at [469, 256] on label "True" at bounding box center [464, 247] width 72 height 17
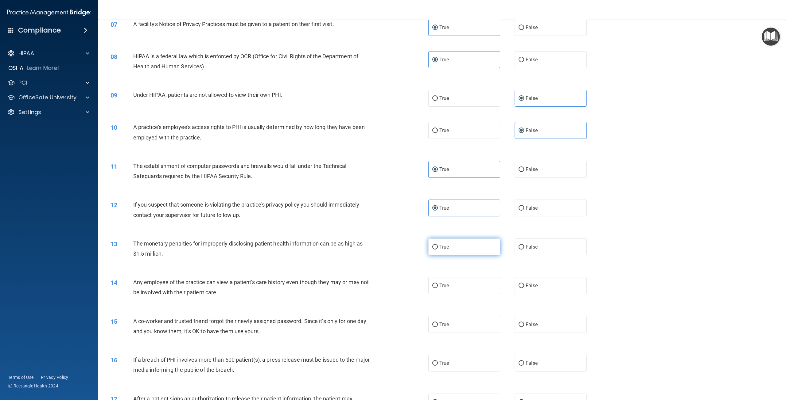
click at [438, 250] on input "True" at bounding box center [435, 247] width 6 height 5
radio input "true"
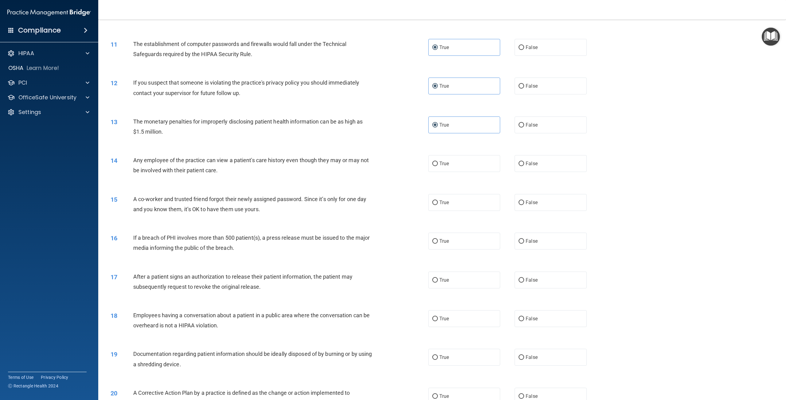
scroll to position [399, 0]
click at [525, 166] on span "False" at bounding box center [531, 163] width 12 height 6
click at [524, 166] on input "False" at bounding box center [521, 163] width 6 height 5
radio input "true"
click at [539, 211] on label "False" at bounding box center [550, 202] width 72 height 17
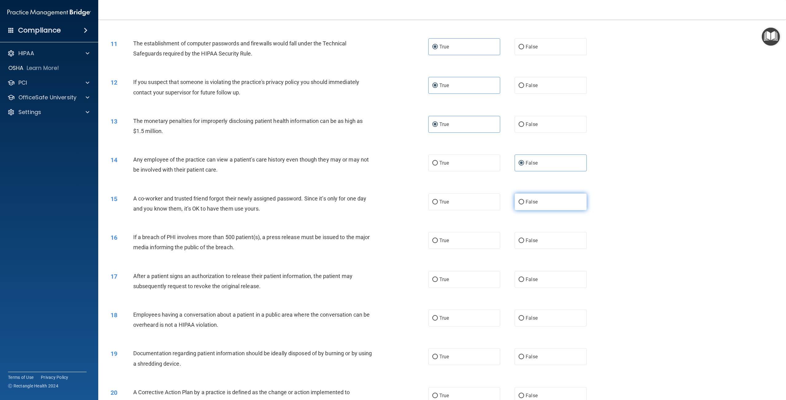
click at [524, 205] on input "False" at bounding box center [521, 202] width 6 height 5
radio input "true"
click at [476, 245] on label "True" at bounding box center [464, 240] width 72 height 17
click at [438, 243] on input "True" at bounding box center [435, 241] width 6 height 5
radio input "true"
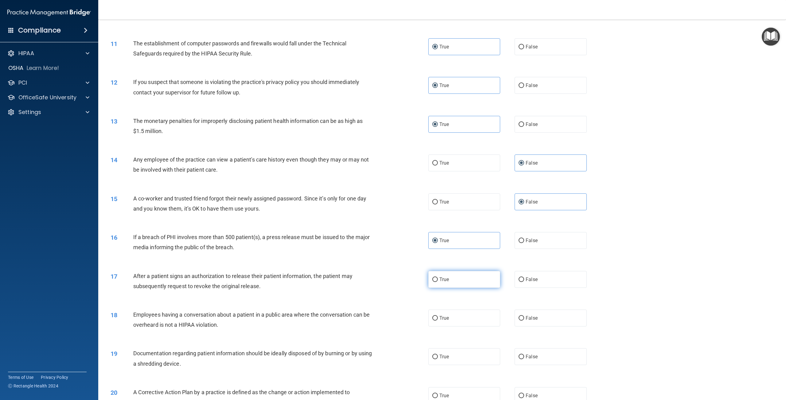
click at [459, 288] on label "True" at bounding box center [464, 279] width 72 height 17
click at [438, 282] on input "True" at bounding box center [435, 280] width 6 height 5
radio input "true"
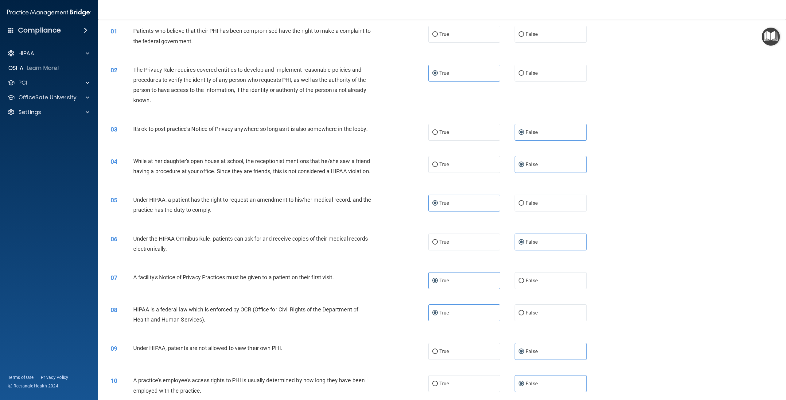
scroll to position [0, 0]
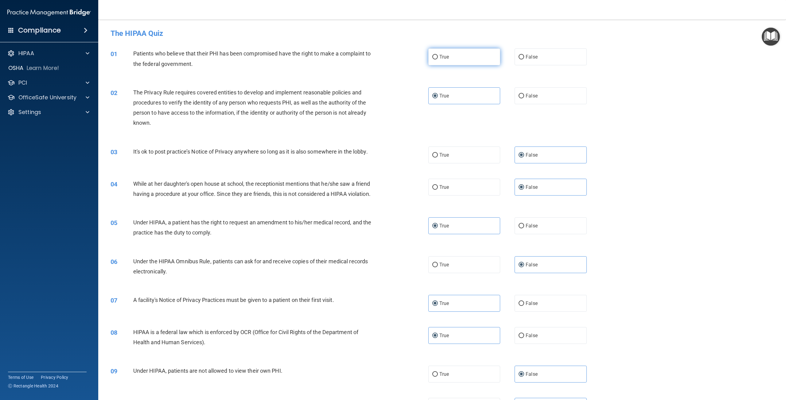
click at [460, 54] on label "True" at bounding box center [464, 56] width 72 height 17
click at [438, 55] on input "True" at bounding box center [435, 57] width 6 height 5
radio input "true"
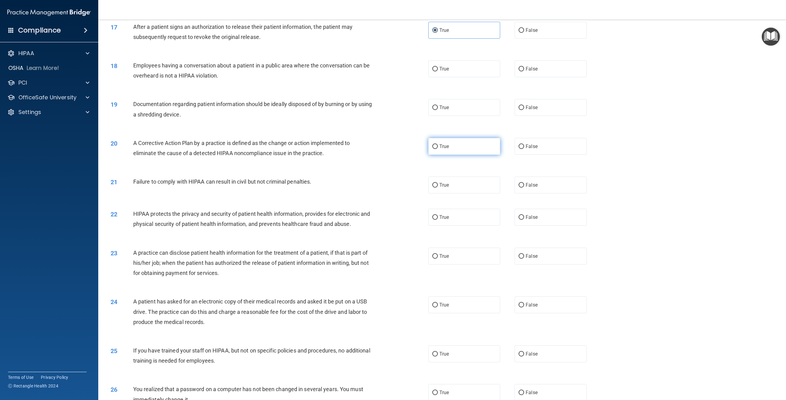
scroll to position [614, 0]
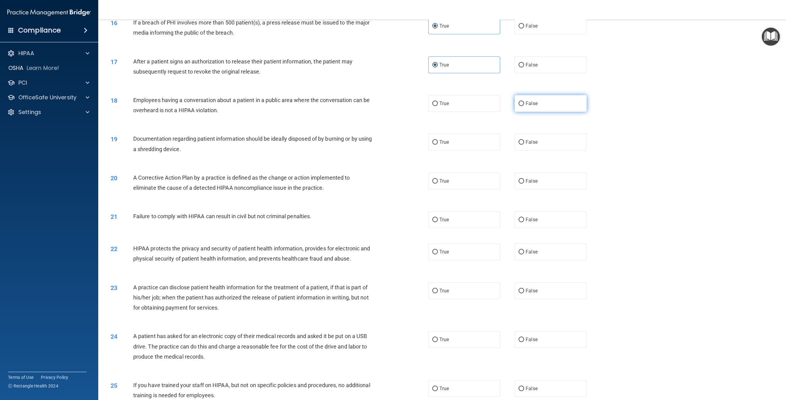
click at [551, 112] on label "False" at bounding box center [550, 103] width 72 height 17
click at [524, 106] on input "False" at bounding box center [521, 104] width 6 height 5
radio input "true"
click at [482, 151] on label "True" at bounding box center [464, 142] width 72 height 17
click at [438, 145] on input "True" at bounding box center [435, 142] width 6 height 5
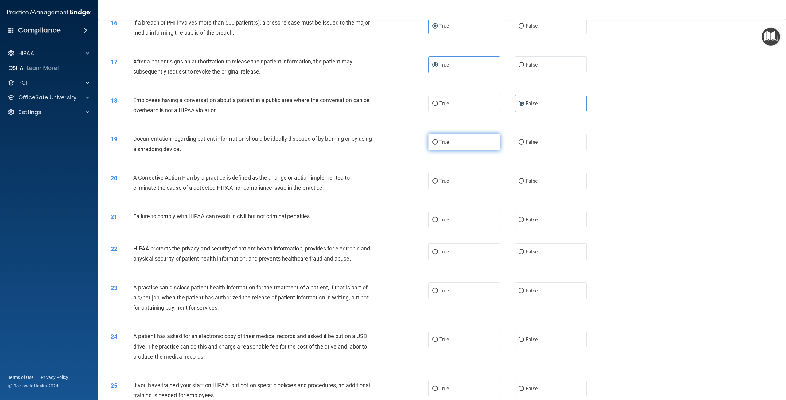
radio input "true"
click at [479, 189] on label "True" at bounding box center [464, 181] width 72 height 17
click at [438, 184] on input "True" at bounding box center [435, 181] width 6 height 5
radio input "true"
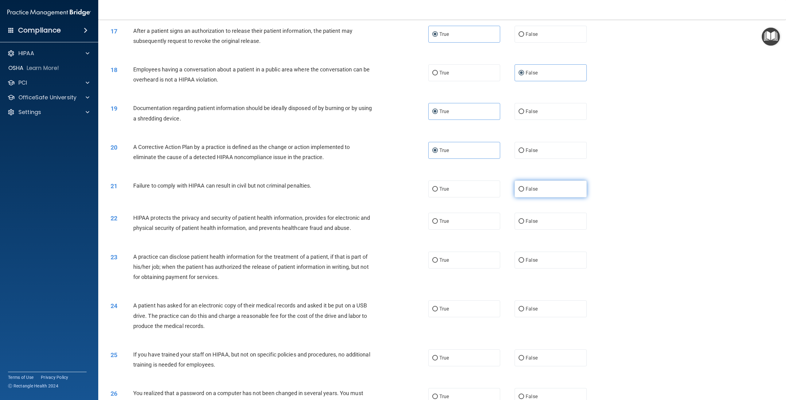
click at [571, 198] on label "False" at bounding box center [550, 189] width 72 height 17
click at [524, 192] on input "False" at bounding box center [521, 189] width 6 height 5
radio input "true"
click at [461, 230] on label "True" at bounding box center [464, 221] width 72 height 17
click at [438, 224] on input "True" at bounding box center [435, 221] width 6 height 5
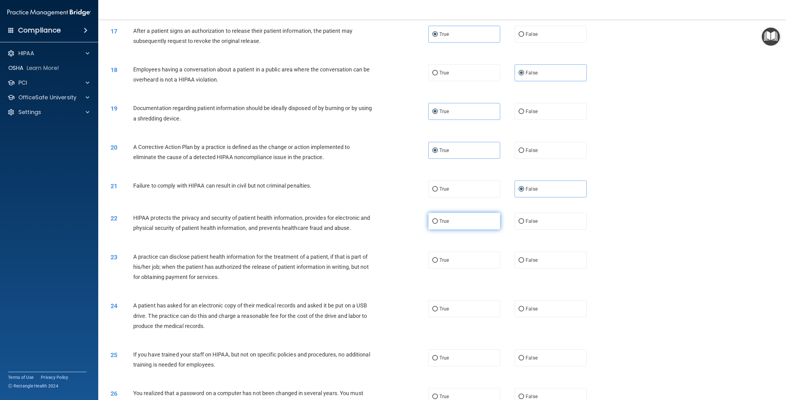
radio input "true"
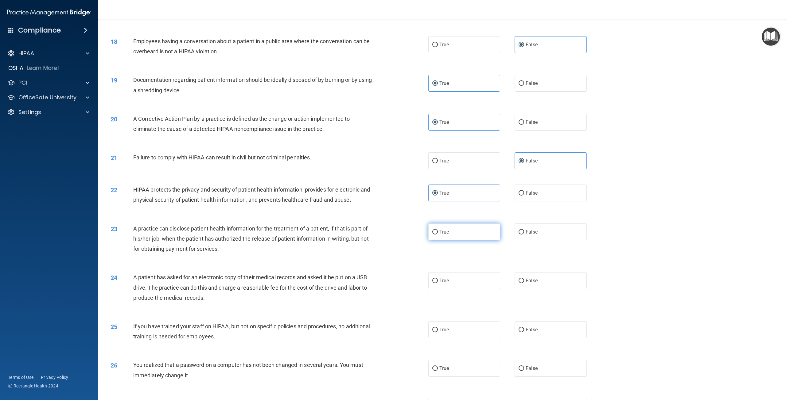
scroll to position [736, 0]
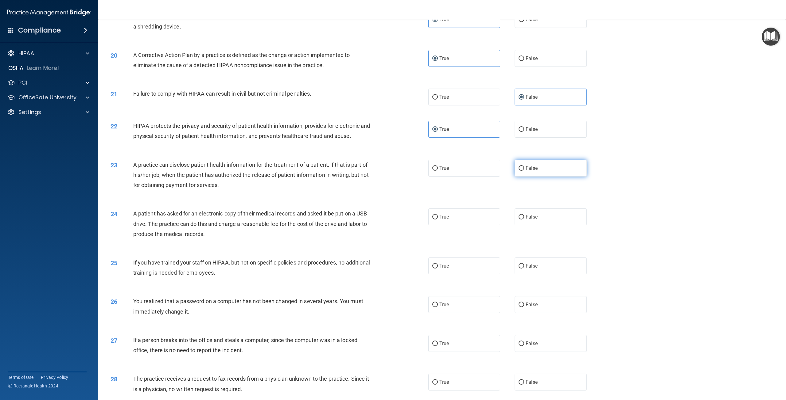
click at [525, 171] on span "False" at bounding box center [531, 168] width 12 height 6
click at [522, 171] on input "False" at bounding box center [521, 168] width 6 height 5
radio input "true"
click at [474, 226] on label "True" at bounding box center [464, 217] width 72 height 17
click at [438, 220] on input "True" at bounding box center [435, 217] width 6 height 5
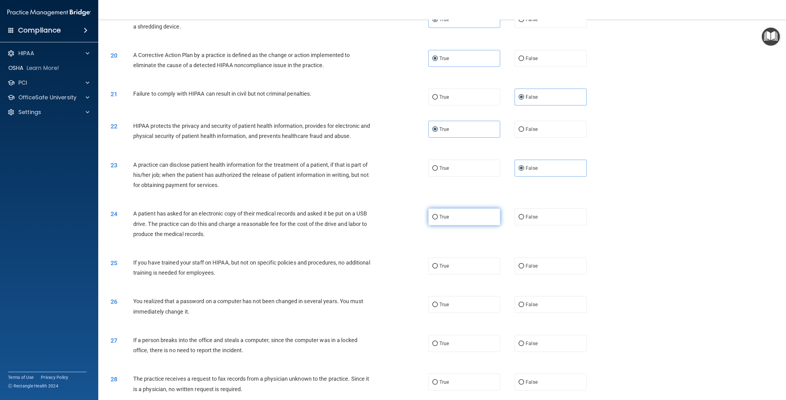
radio input "true"
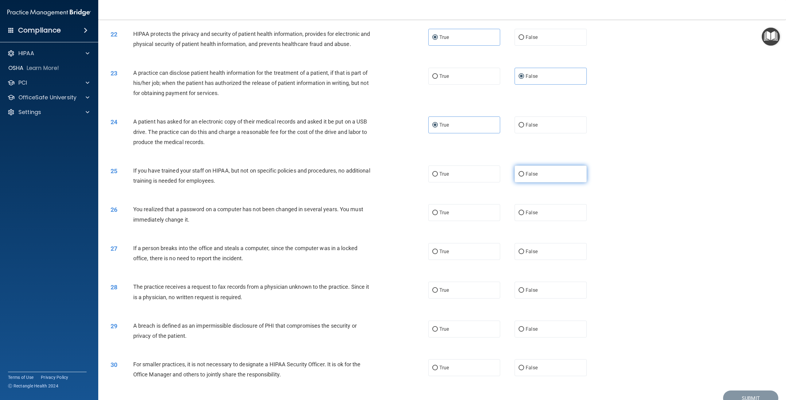
click at [530, 177] on span "False" at bounding box center [531, 174] width 12 height 6
click at [524, 177] on input "False" at bounding box center [521, 174] width 6 height 5
radio input "true"
click at [475, 220] on label "True" at bounding box center [464, 212] width 72 height 17
click at [438, 215] on input "True" at bounding box center [435, 213] width 6 height 5
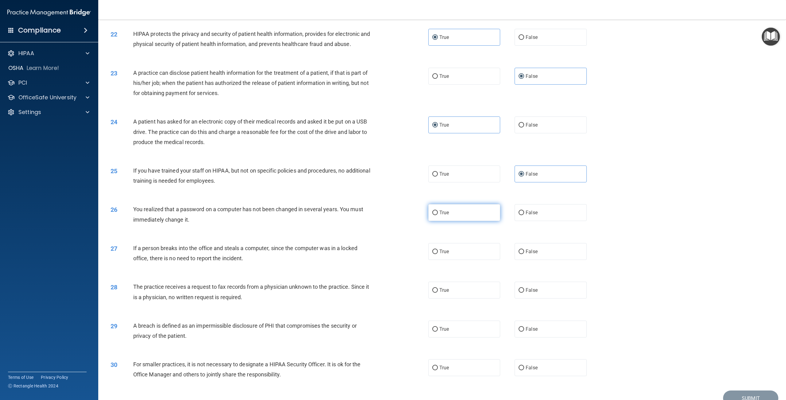
radio input "true"
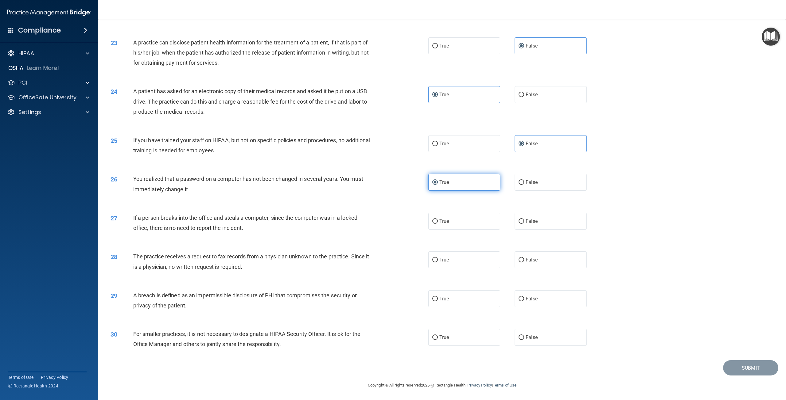
scroll to position [869, 0]
click at [550, 225] on label "False" at bounding box center [550, 221] width 72 height 17
click at [524, 224] on input "False" at bounding box center [521, 221] width 6 height 5
radio input "true"
click at [528, 264] on label "False" at bounding box center [550, 260] width 72 height 17
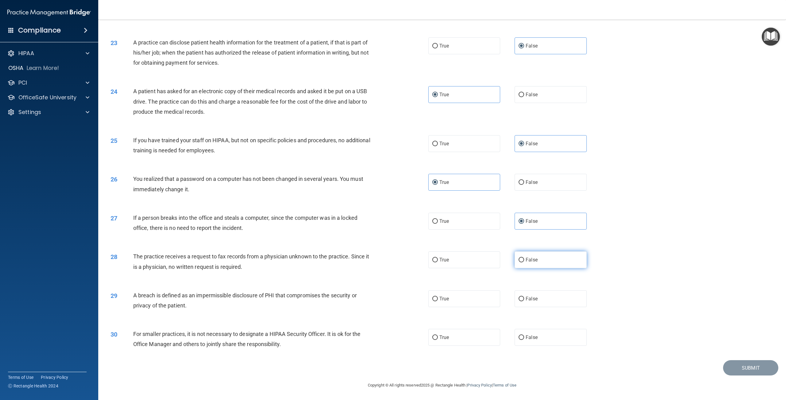
click at [524, 263] on input "False" at bounding box center [521, 260] width 6 height 5
radio input "true"
click at [458, 300] on label "True" at bounding box center [464, 299] width 72 height 17
click at [438, 300] on input "True" at bounding box center [435, 299] width 6 height 5
radio input "true"
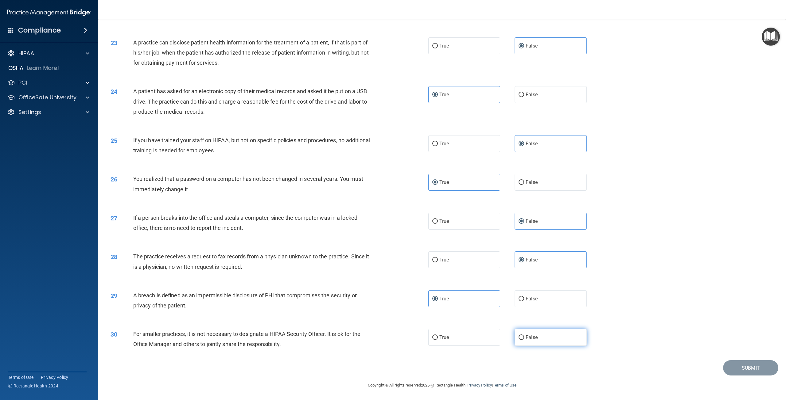
click at [538, 336] on label "False" at bounding box center [550, 337] width 72 height 17
click at [524, 336] on input "False" at bounding box center [521, 338] width 6 height 5
radio input "true"
click at [748, 372] on button "Submit" at bounding box center [750, 369] width 55 height 16
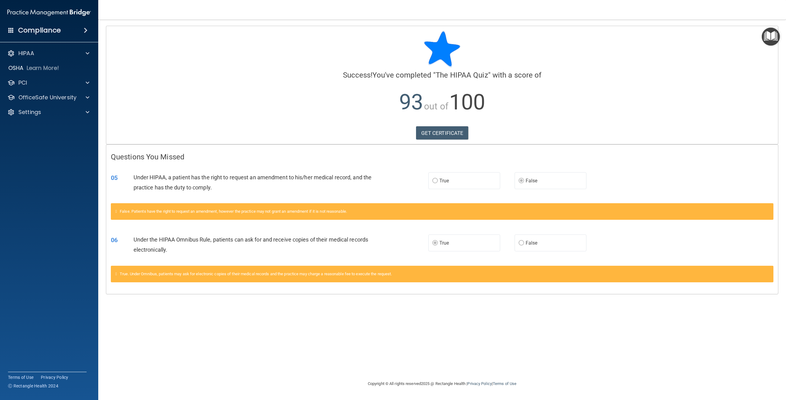
click at [532, 176] on label "False" at bounding box center [550, 180] width 72 height 17
click at [447, 244] on span "True" at bounding box center [444, 243] width 10 height 6
click at [439, 93] on p "93 out of 100" at bounding box center [442, 103] width 662 height 40
click at [52, 100] on p "OfficeSafe University" at bounding box center [47, 97] width 58 height 7
click at [49, 117] on link "HIPAA Training" at bounding box center [42, 112] width 97 height 12
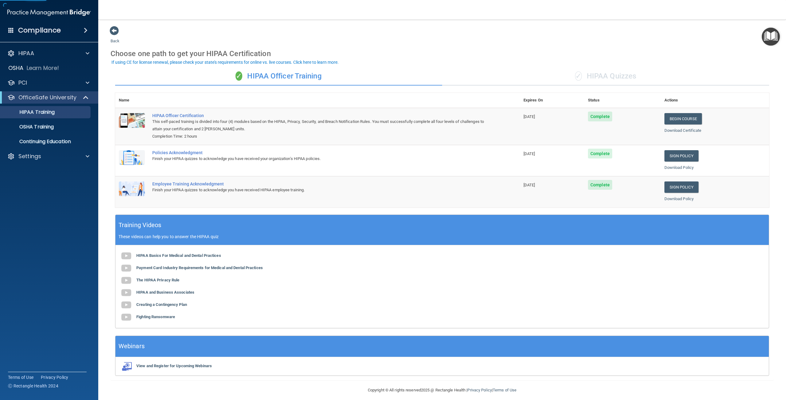
click at [614, 74] on div "✓ HIPAA Quizzes" at bounding box center [605, 76] width 327 height 18
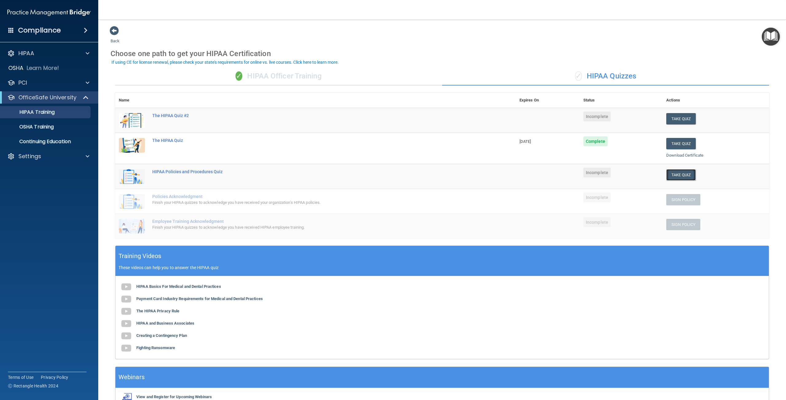
click at [666, 175] on button "Take Quiz" at bounding box center [680, 174] width 29 height 11
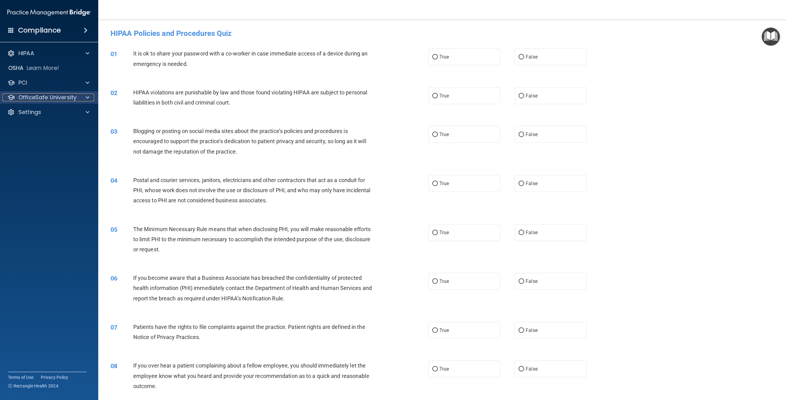
click at [37, 97] on p "OfficeSafe University" at bounding box center [47, 97] width 58 height 7
click at [60, 115] on div "HIPAA Training" at bounding box center [46, 112] width 84 height 6
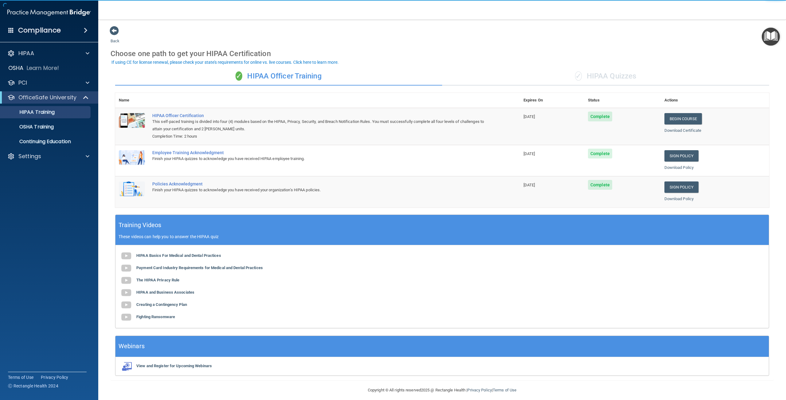
click at [598, 69] on div "✓ HIPAA Quizzes" at bounding box center [605, 76] width 327 height 18
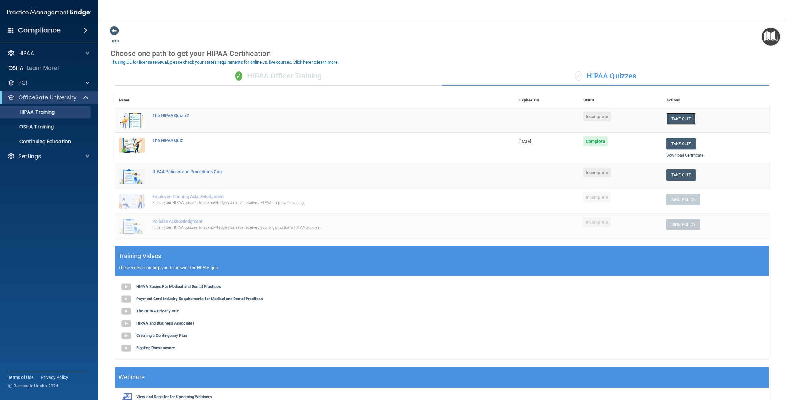
click at [671, 114] on button "Take Quiz" at bounding box center [680, 118] width 29 height 11
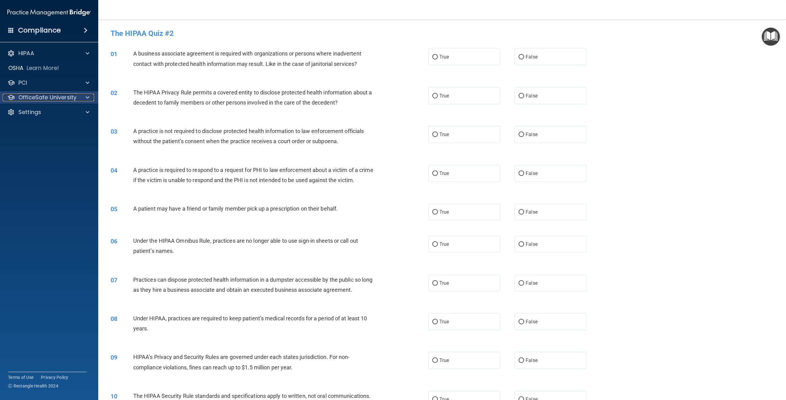
click at [58, 100] on p "OfficeSafe University" at bounding box center [47, 97] width 58 height 7
click at [74, 114] on div "HIPAA Training" at bounding box center [46, 112] width 84 height 6
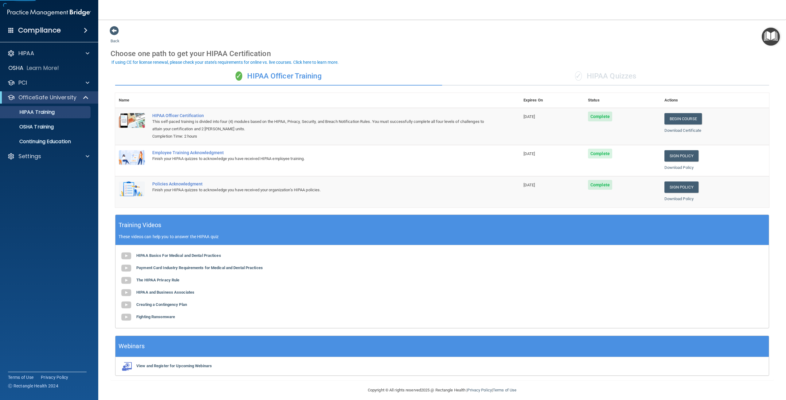
click at [642, 72] on div "✓ HIPAA Quizzes" at bounding box center [605, 76] width 327 height 18
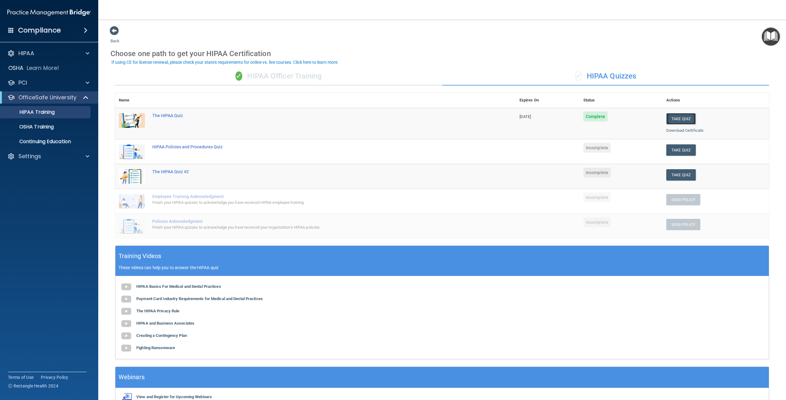
click at [680, 116] on button "Take Quiz" at bounding box center [680, 118] width 29 height 11
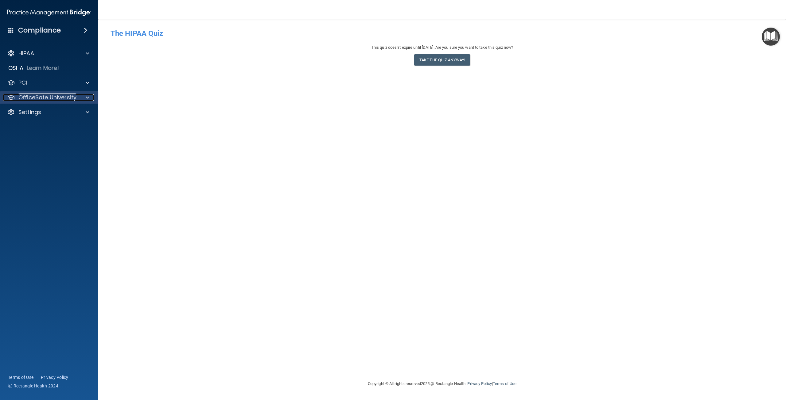
click at [67, 97] on p "OfficeSafe University" at bounding box center [47, 97] width 58 height 7
click at [70, 113] on div "HIPAA Training" at bounding box center [46, 112] width 84 height 6
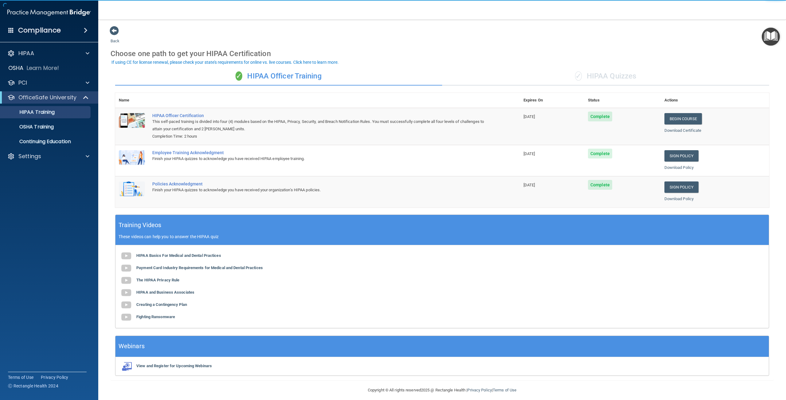
click at [608, 75] on div "✓ HIPAA Quizzes" at bounding box center [605, 76] width 327 height 18
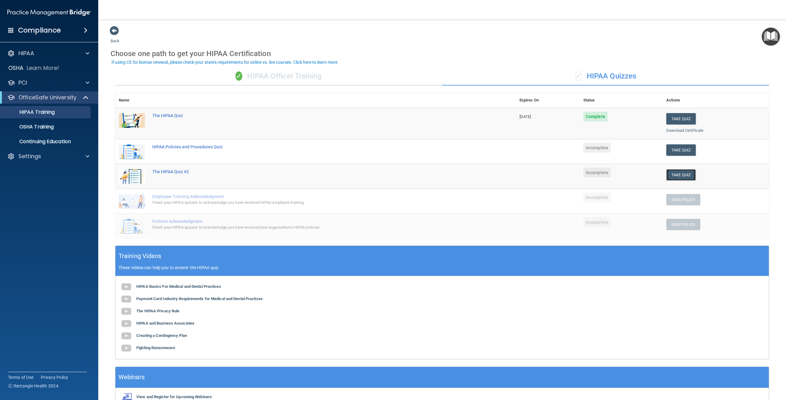
click at [671, 179] on button "Take Quiz" at bounding box center [680, 174] width 29 height 11
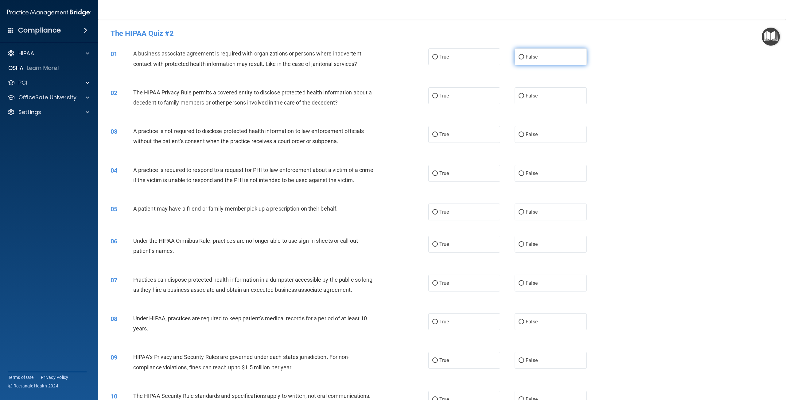
click at [538, 59] on label "False" at bounding box center [550, 56] width 72 height 17
click at [524, 59] on input "False" at bounding box center [521, 57] width 6 height 5
radio input "true"
click at [526, 101] on label "False" at bounding box center [550, 95] width 72 height 17
click at [524, 99] on input "False" at bounding box center [521, 96] width 6 height 5
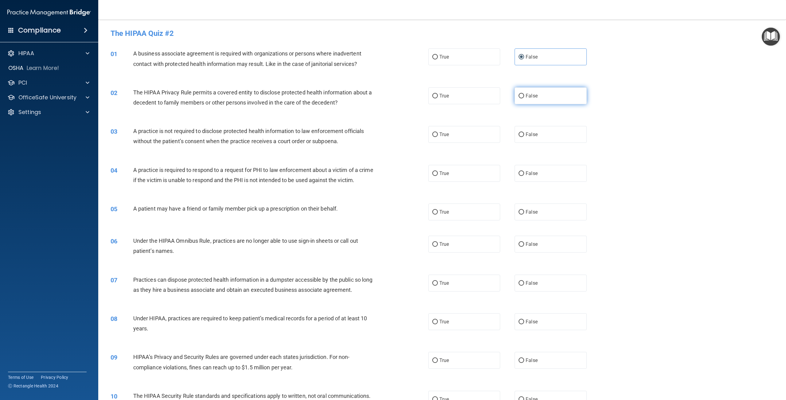
radio input "true"
click at [529, 132] on span "False" at bounding box center [531, 135] width 12 height 6
click at [524, 133] on input "False" at bounding box center [521, 135] width 6 height 5
radio input "true"
click at [448, 169] on label "True" at bounding box center [464, 173] width 72 height 17
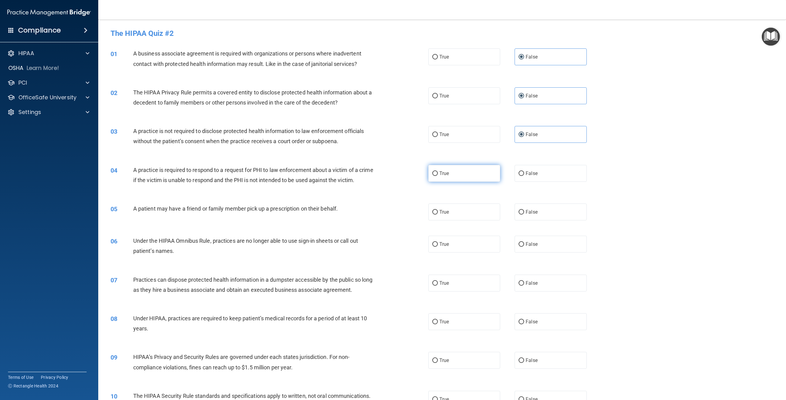
click at [438, 172] on input "True" at bounding box center [435, 174] width 6 height 5
radio input "true"
click at [38, 31] on h4 "Compliance" at bounding box center [39, 30] width 43 height 9
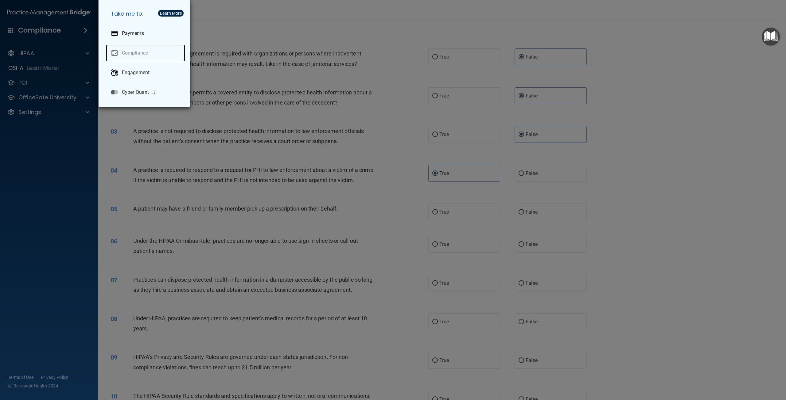
click at [120, 52] on link "Compliance" at bounding box center [145, 52] width 79 height 17
click at [48, 85] on div "Take me to: Payments Compliance Engagement Cyber Quant" at bounding box center [393, 200] width 786 height 400
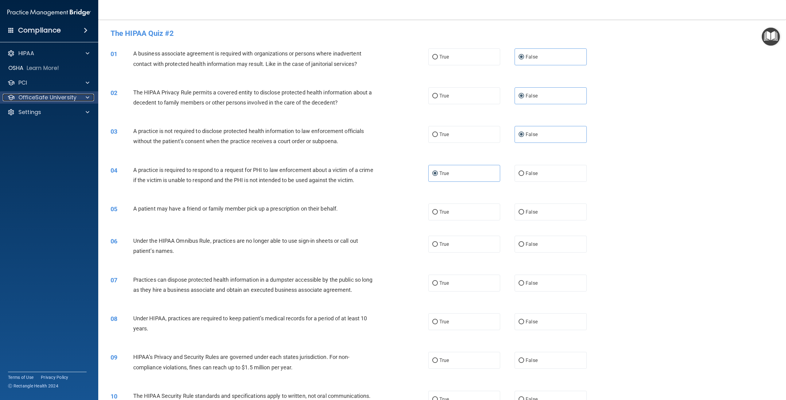
click at [49, 98] on p "OfficeSafe University" at bounding box center [47, 97] width 58 height 7
click at [45, 112] on p "HIPAA Training" at bounding box center [29, 112] width 51 height 6
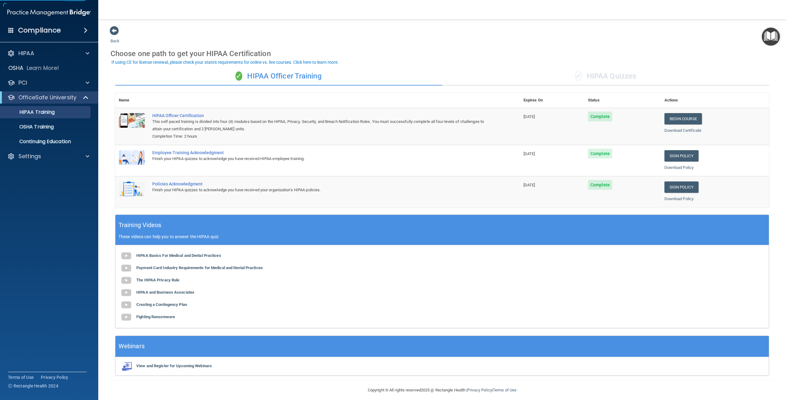
click at [608, 79] on div "✓ HIPAA Quizzes" at bounding box center [605, 76] width 327 height 18
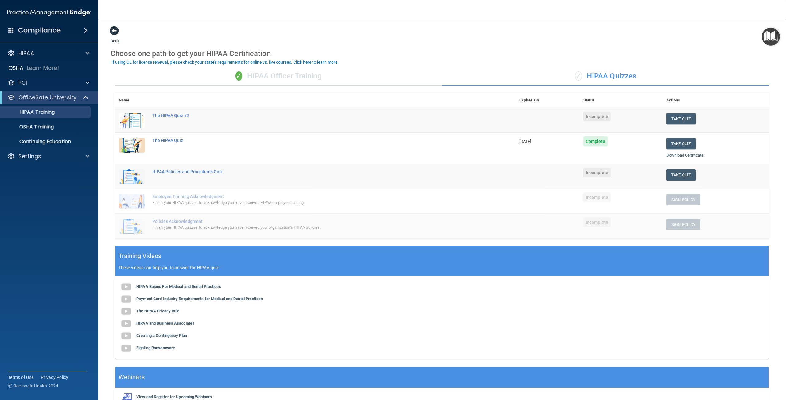
click at [113, 29] on span at bounding box center [114, 30] width 9 height 9
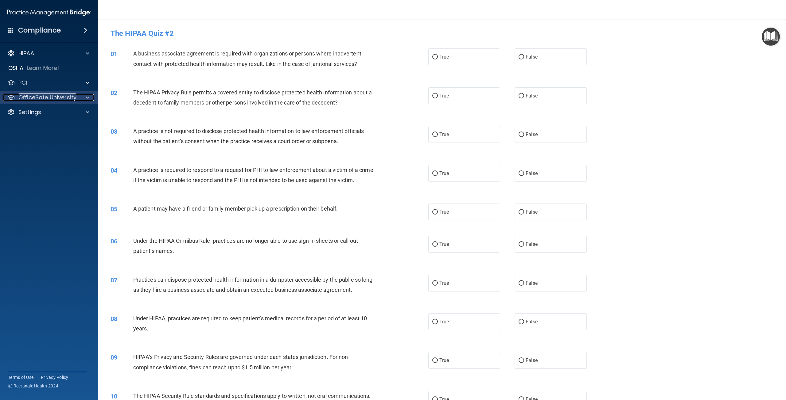
click at [43, 97] on p "OfficeSafe University" at bounding box center [47, 97] width 58 height 7
click at [44, 112] on p "HIPAA Training" at bounding box center [29, 112] width 51 height 6
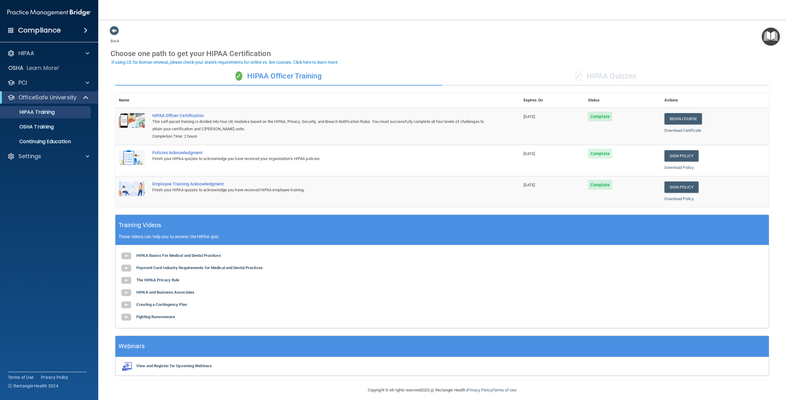
click at [61, 32] on div "Compliance" at bounding box center [49, 31] width 98 height 14
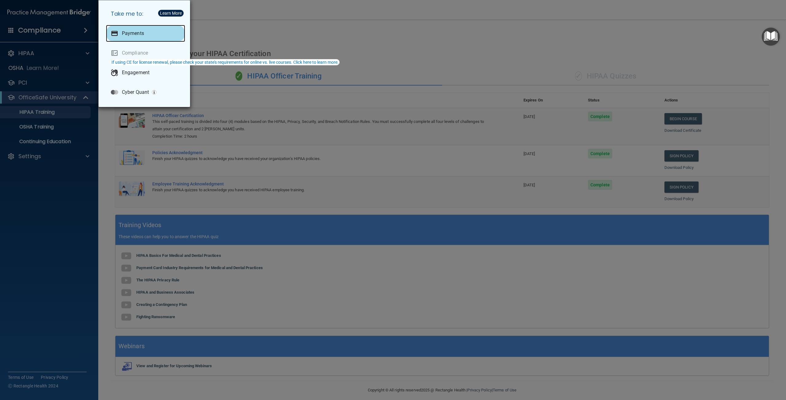
click at [136, 26] on div "Payments" at bounding box center [145, 33] width 79 height 17
